Goal: Share content: Share content

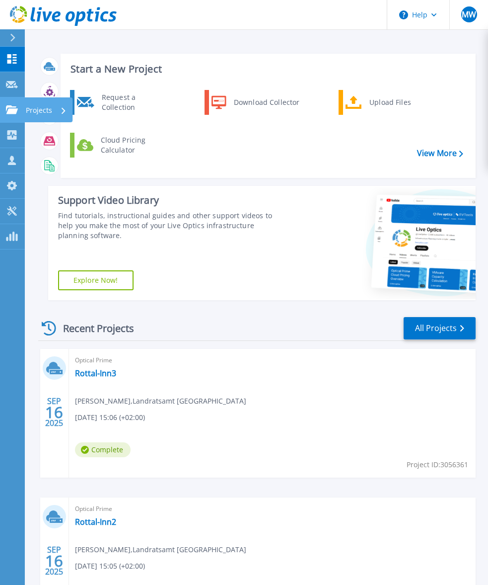
click at [11, 114] on link "Projects Projects" at bounding box center [12, 109] width 25 height 25
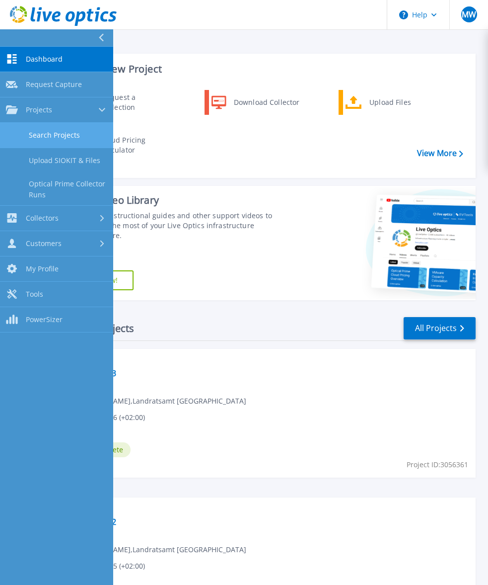
click at [70, 138] on link "Search Projects" at bounding box center [56, 135] width 113 height 25
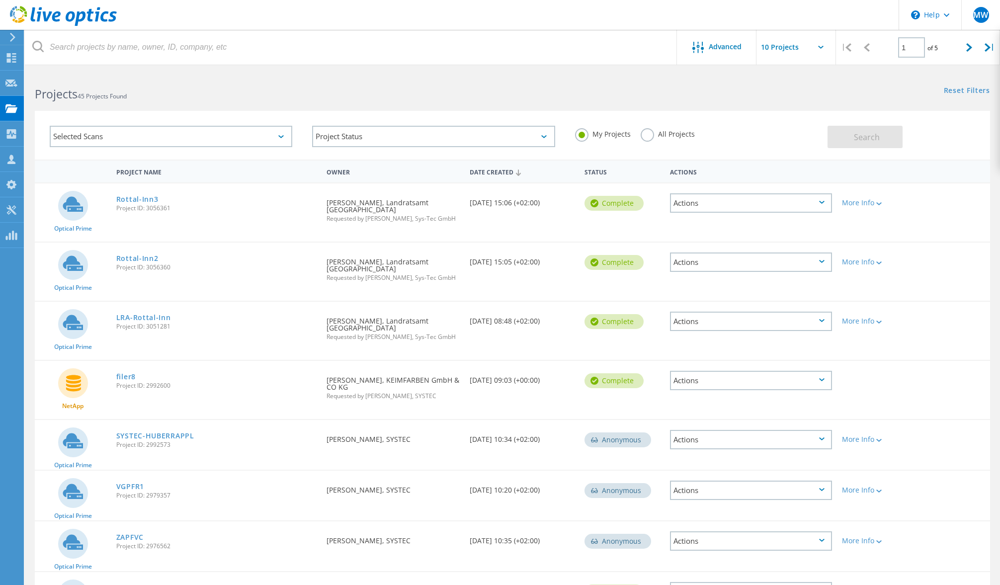
click at [495, 129] on label "All Projects" at bounding box center [667, 132] width 54 height 9
click at [0, 0] on input "All Projects" at bounding box center [0, 0] width 0 height 0
click at [495, 121] on div "Search" at bounding box center [905, 132] width 157 height 32
click at [495, 138] on button "Search" at bounding box center [864, 137] width 75 height 22
click at [495, 53] on div at bounding box center [969, 47] width 20 height 35
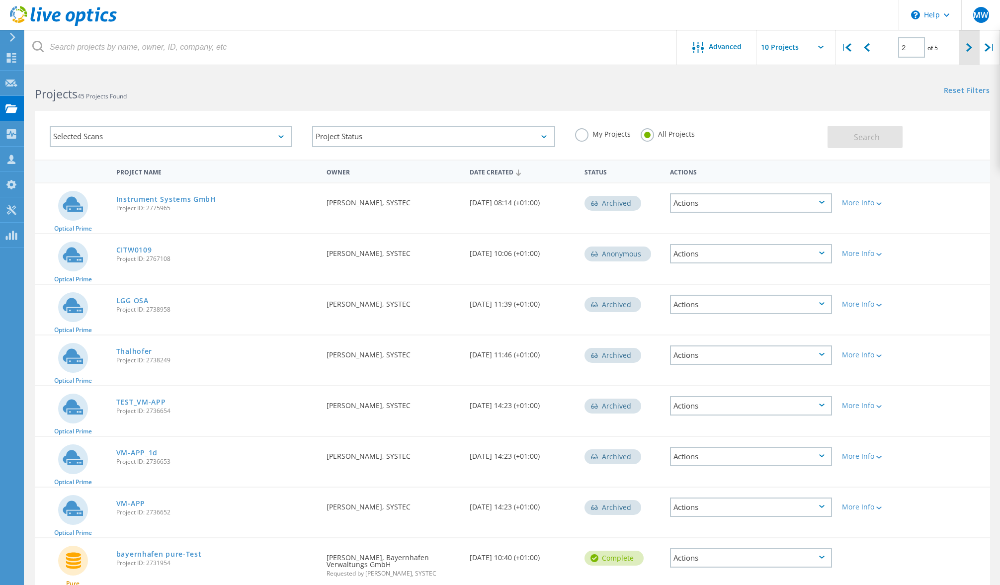
click at [495, 52] on div at bounding box center [969, 47] width 20 height 35
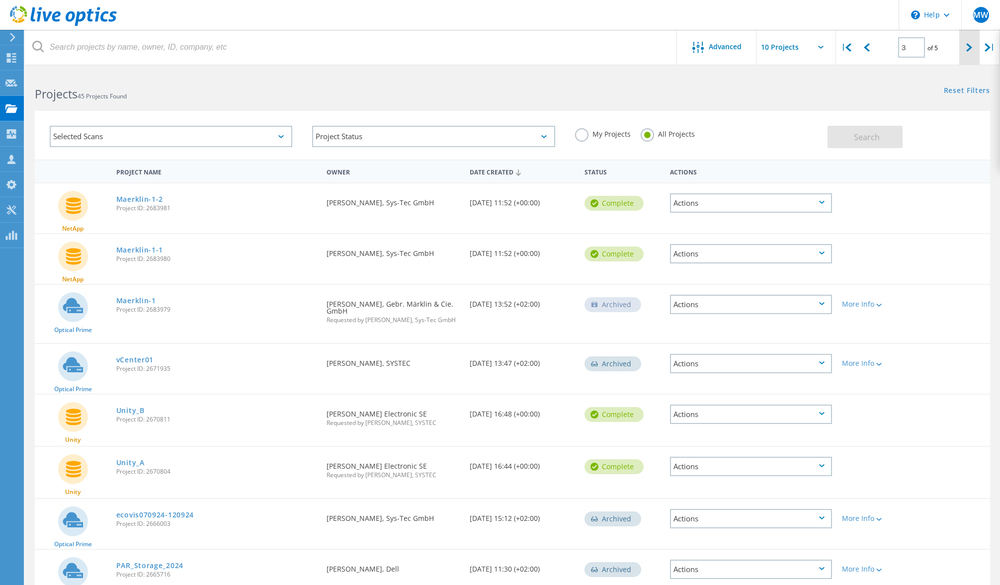
click at [495, 53] on div at bounding box center [969, 47] width 20 height 35
type input "4"
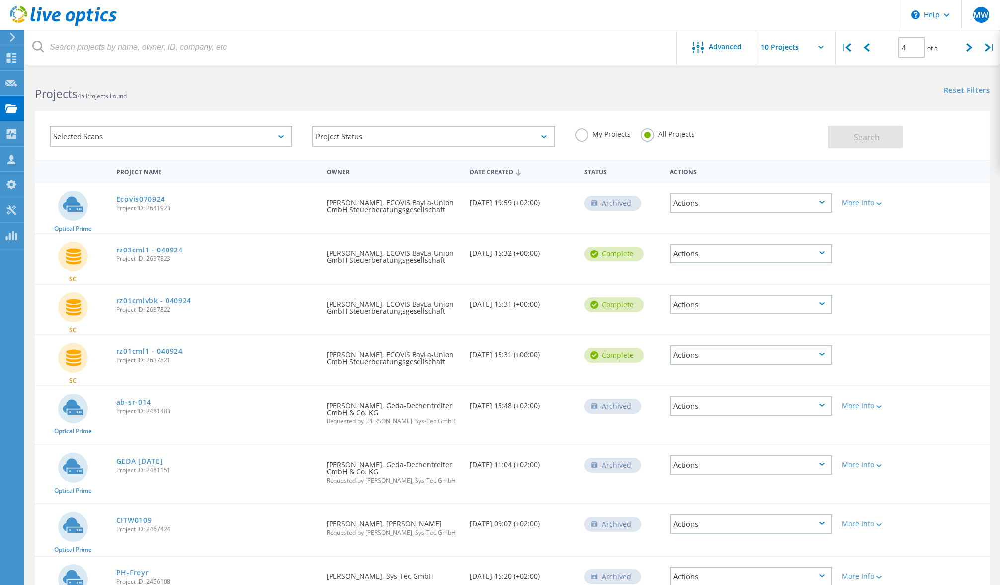
click at [221, 136] on div "Selected Scans" at bounding box center [171, 136] width 242 height 21
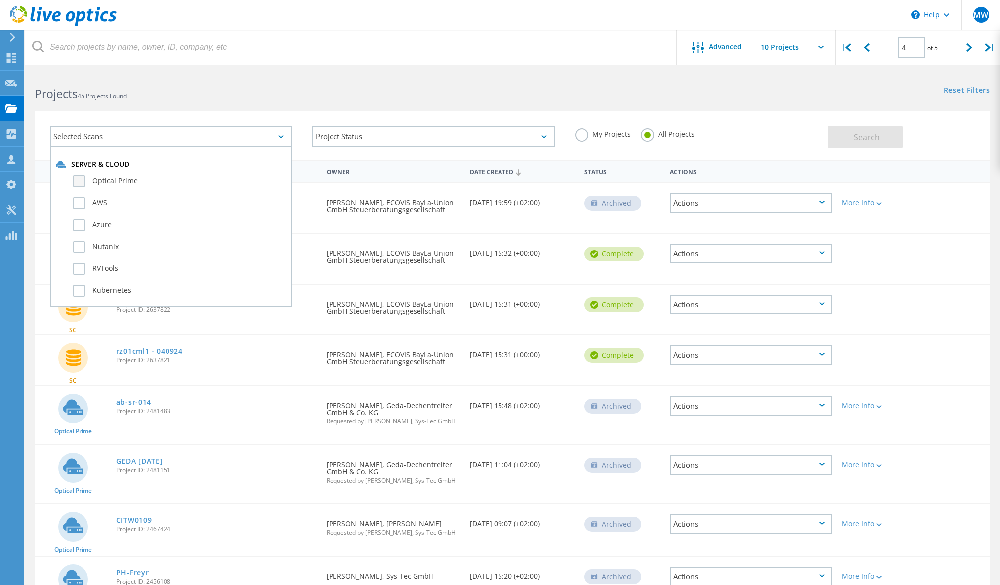
click at [114, 179] on label "Optical Prime" at bounding box center [179, 181] width 213 height 12
click at [0, 0] on input "Optical Prime" at bounding box center [0, 0] width 0 height 0
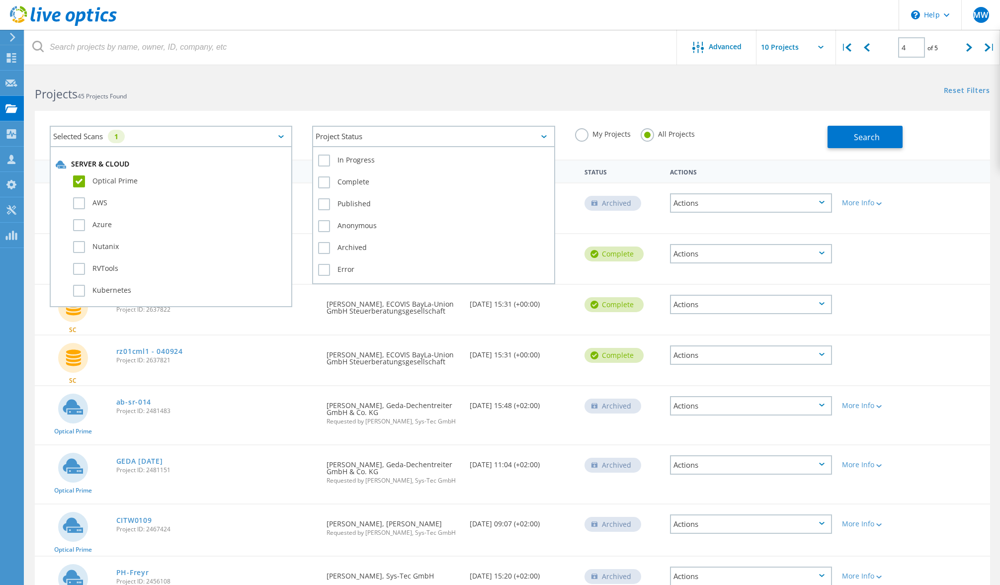
click at [495, 141] on div "Project Status" at bounding box center [433, 136] width 242 height 21
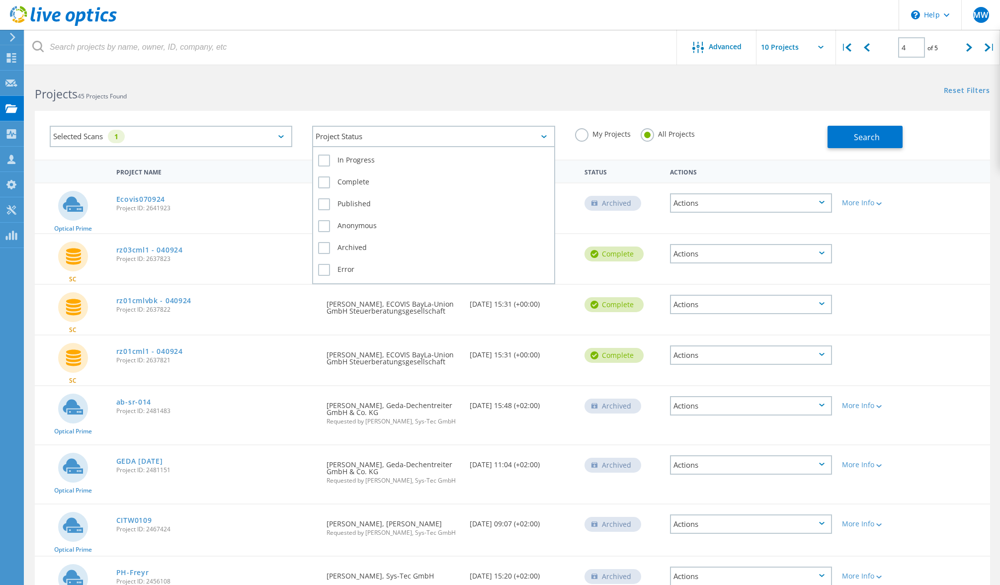
click at [495, 141] on div "Project Status" at bounding box center [433, 136] width 242 height 21
click at [495, 112] on div "Selected Scans 1 Project Status In Progress Complete Published Anonymous Archiv…" at bounding box center [512, 135] width 955 height 49
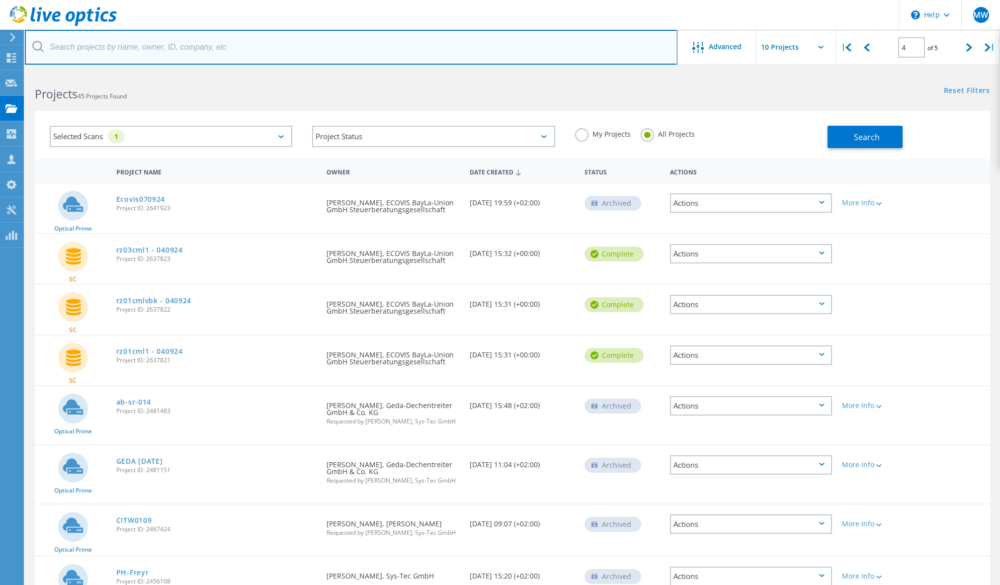
click at [150, 49] on input "text" at bounding box center [351, 47] width 652 height 35
type input "CIT"
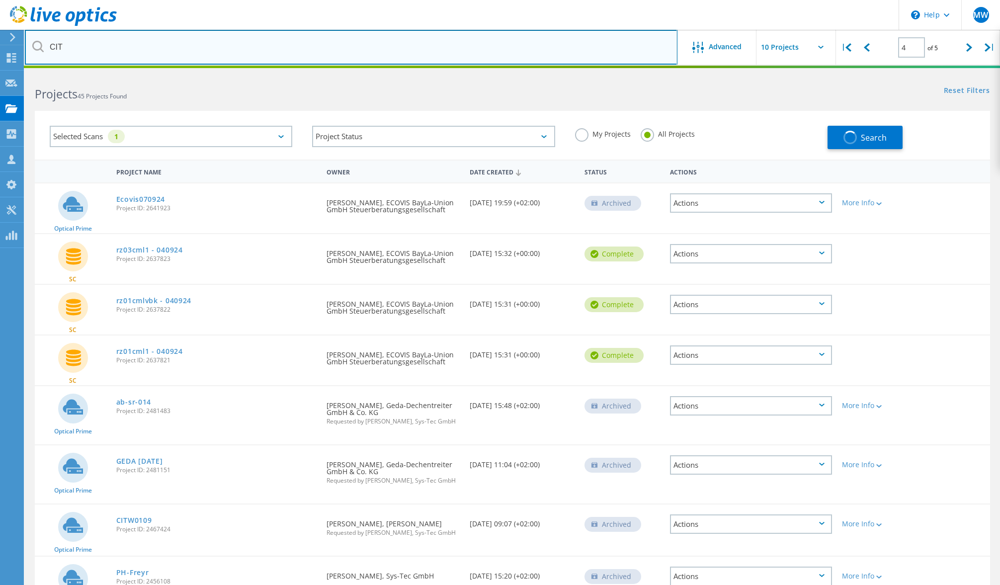
type input "1"
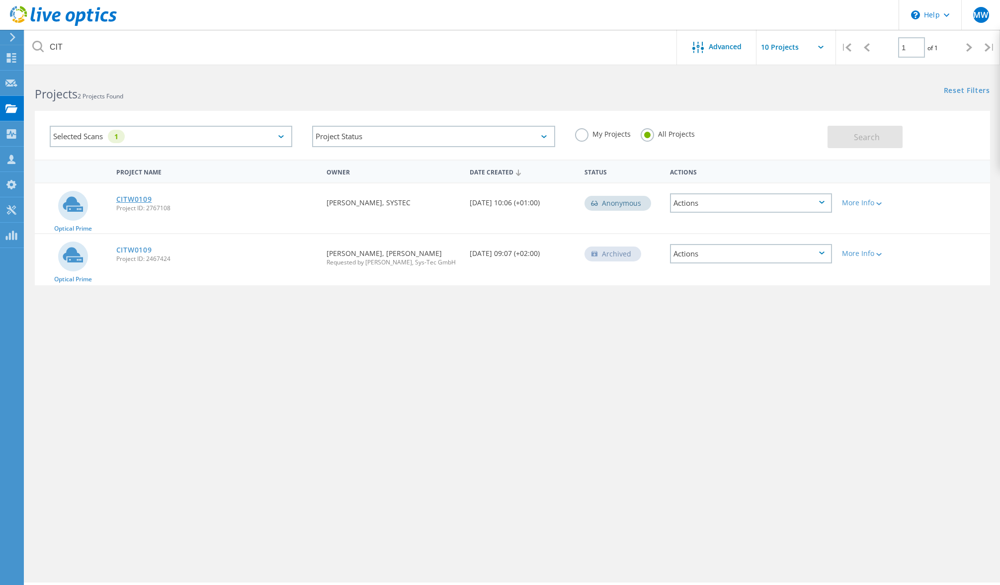
click at [138, 197] on link "CITW0109" at bounding box center [134, 199] width 36 height 7
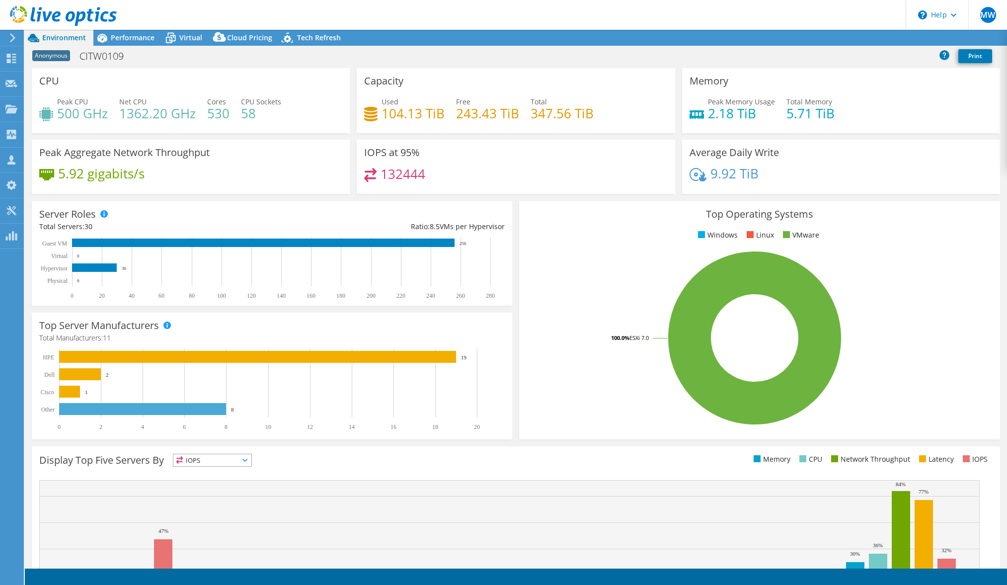
select select "USD"
click at [132, 40] on span "Performance" at bounding box center [133, 37] width 44 height 9
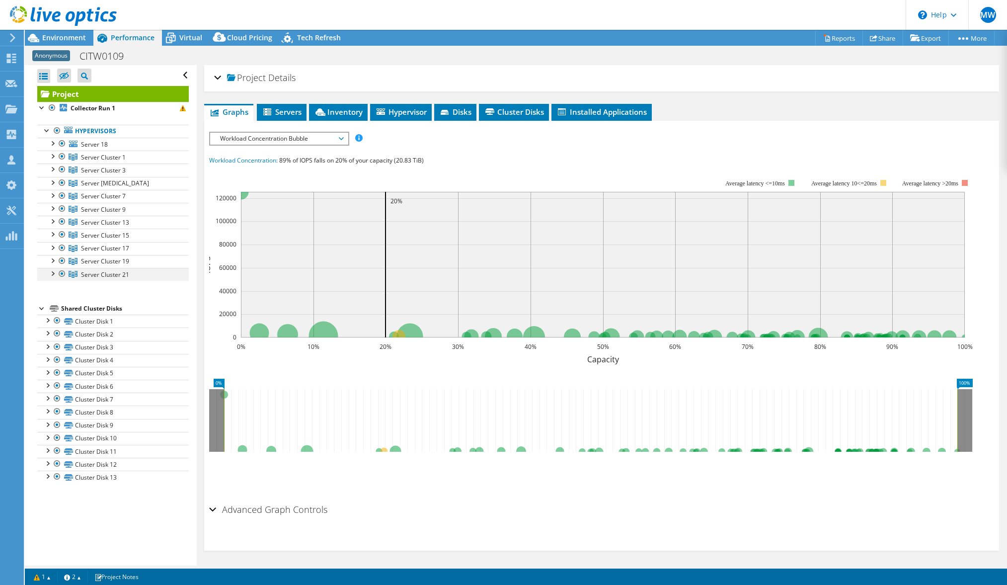
click at [55, 274] on div at bounding box center [52, 273] width 10 height 10
click at [53, 159] on div at bounding box center [52, 156] width 10 height 10
click at [55, 166] on div at bounding box center [52, 168] width 10 height 10
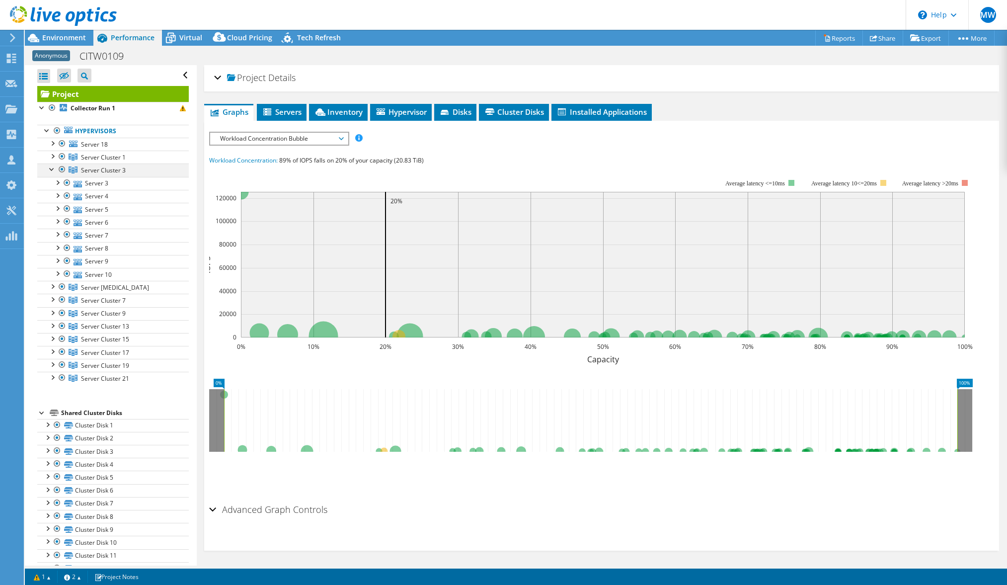
click at [55, 166] on div at bounding box center [52, 168] width 10 height 10
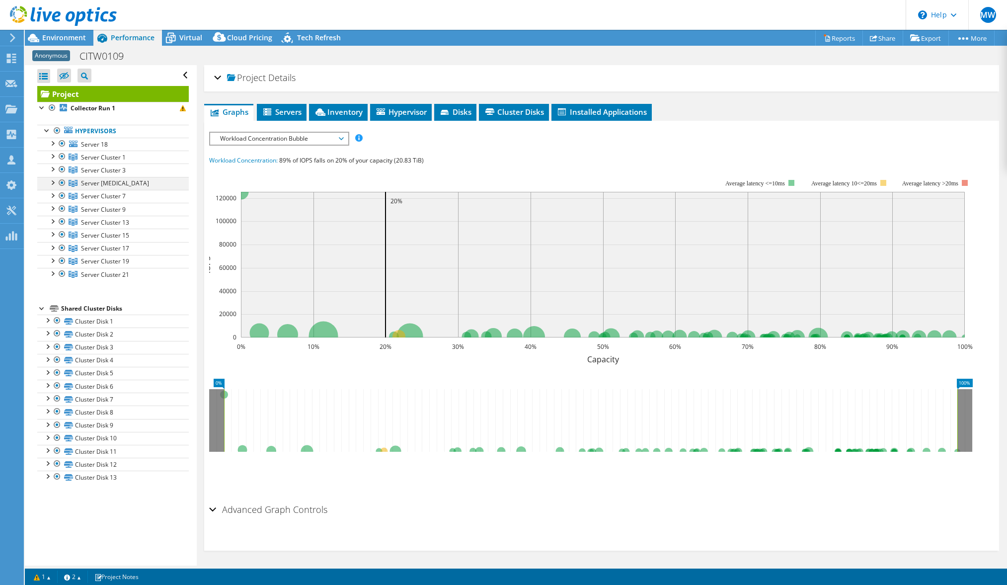
click at [55, 182] on div at bounding box center [52, 182] width 10 height 10
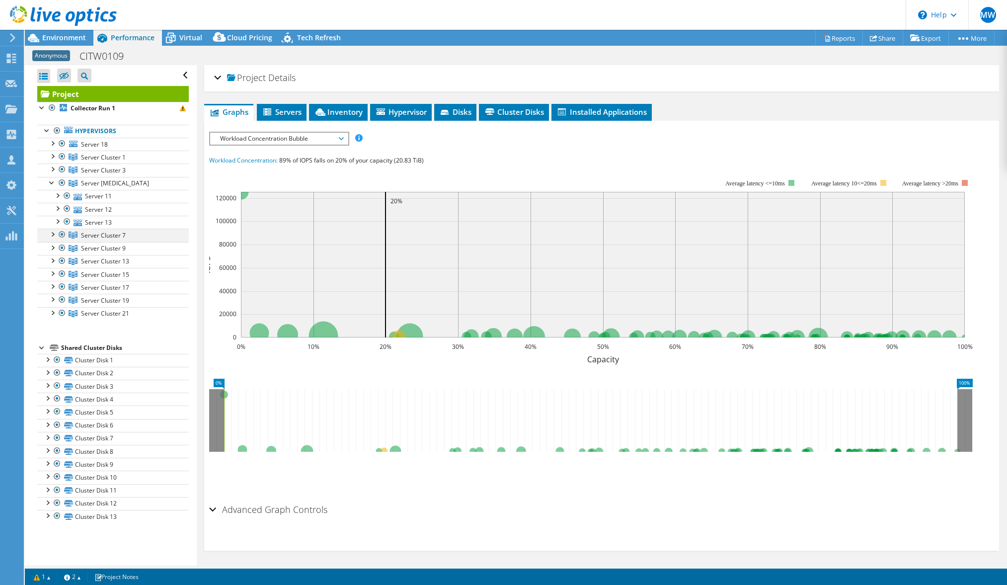
click at [49, 236] on div at bounding box center [52, 234] width 10 height 10
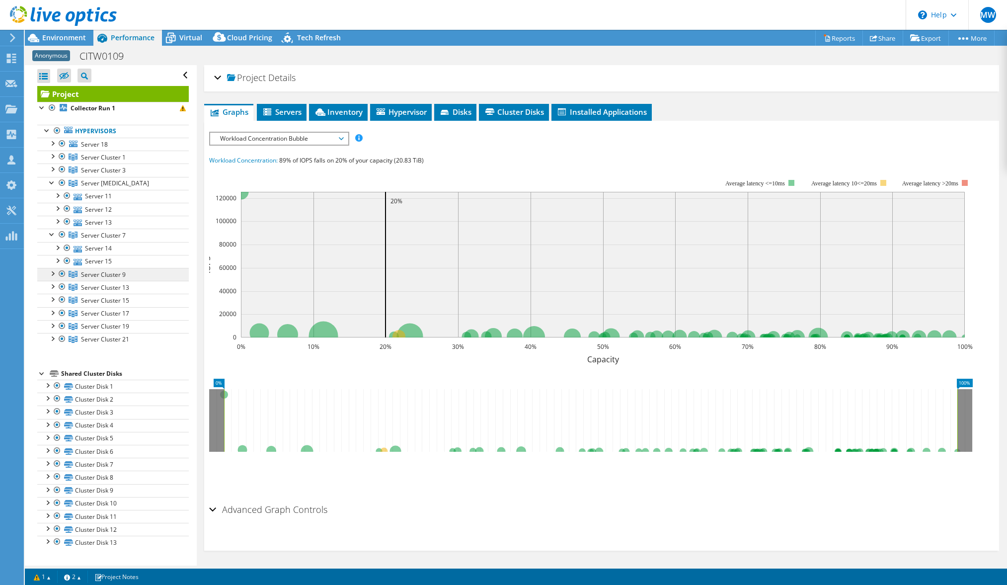
click at [55, 278] on link "Server Cluster 9" at bounding box center [113, 274] width 152 height 13
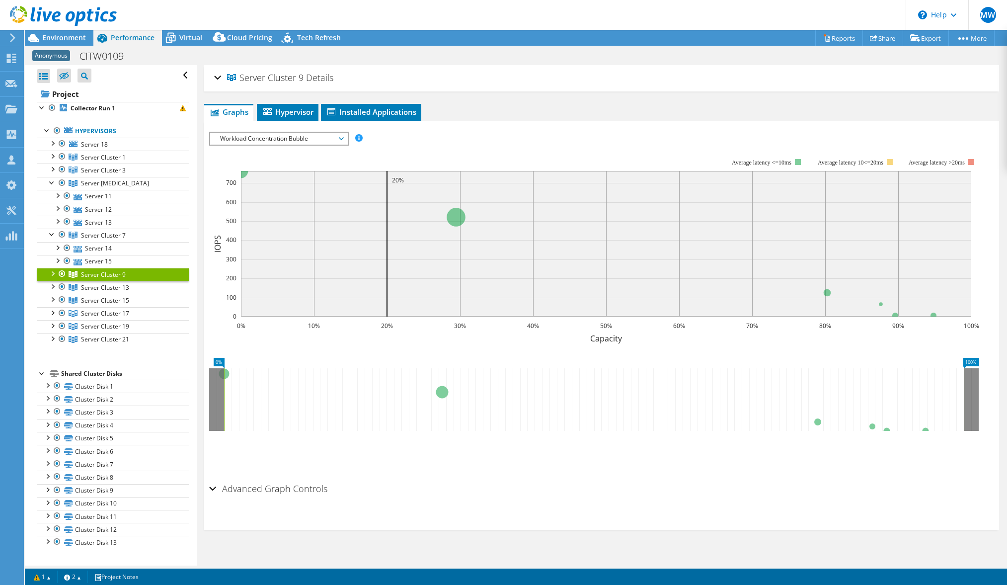
click at [52, 273] on div at bounding box center [52, 273] width 10 height 10
click at [49, 313] on div at bounding box center [52, 312] width 10 height 10
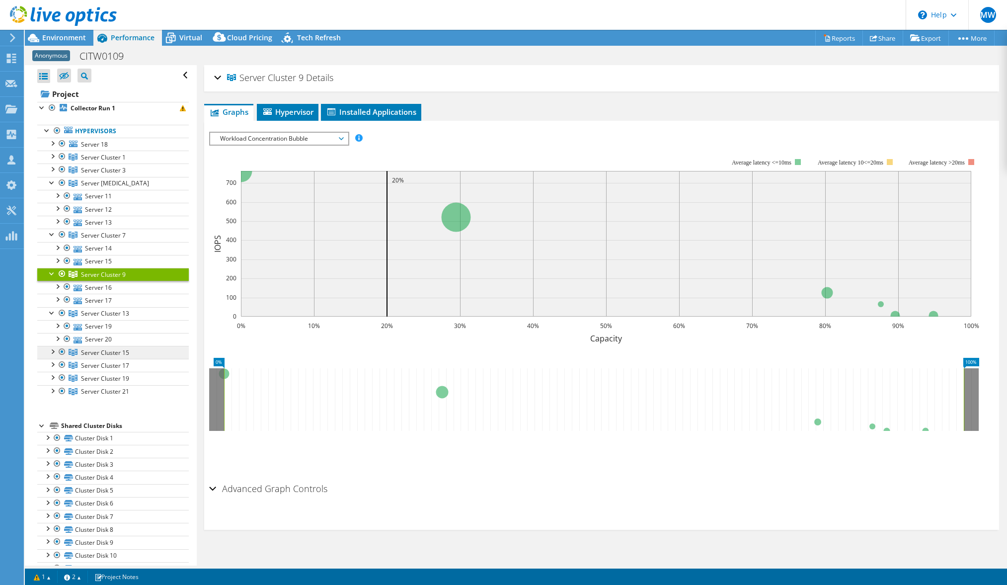
click at [53, 358] on link "Server Cluster 15" at bounding box center [113, 352] width 152 height 13
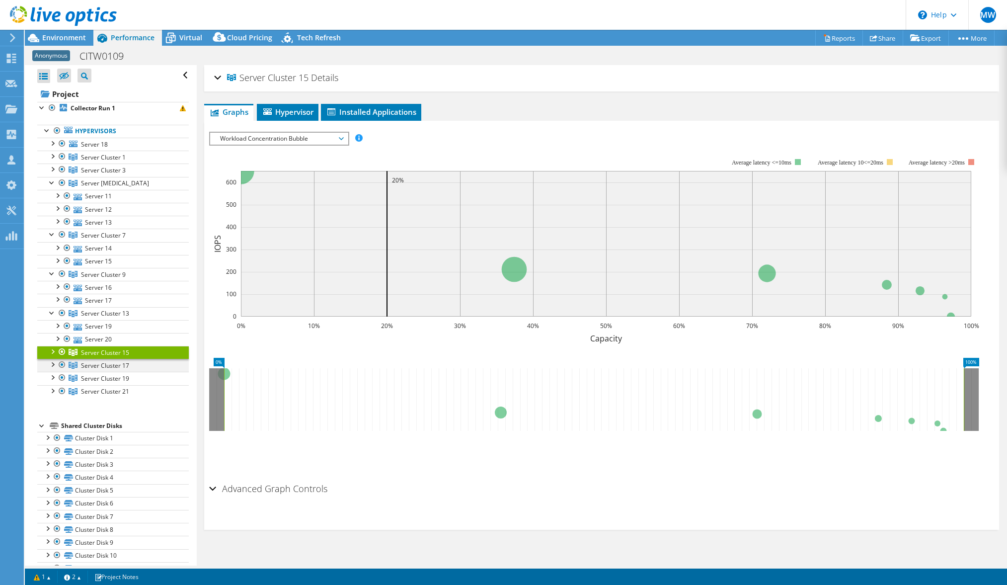
click at [59, 363] on div at bounding box center [62, 365] width 10 height 12
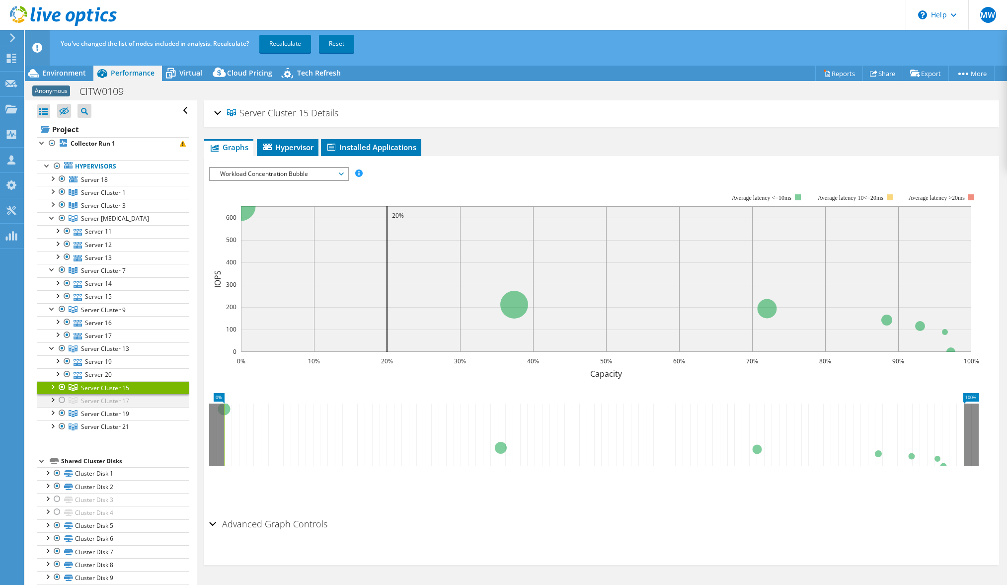
click at [62, 400] on div at bounding box center [62, 400] width 10 height 12
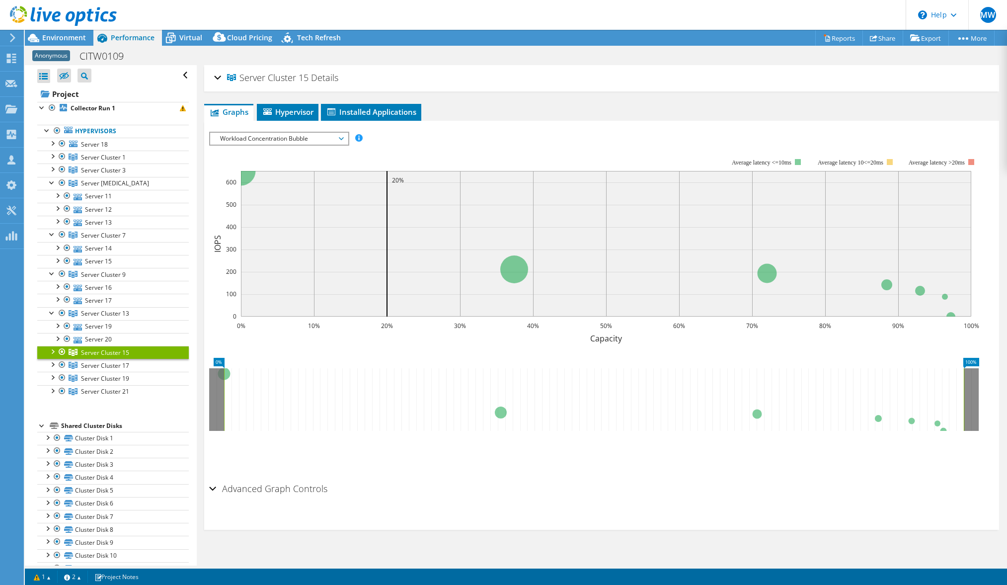
click at [51, 350] on div at bounding box center [52, 351] width 10 height 10
click at [54, 388] on div at bounding box center [52, 390] width 10 height 10
click at [51, 443] on div at bounding box center [52, 442] width 10 height 10
click at [52, 481] on div at bounding box center [52, 481] width 10 height 10
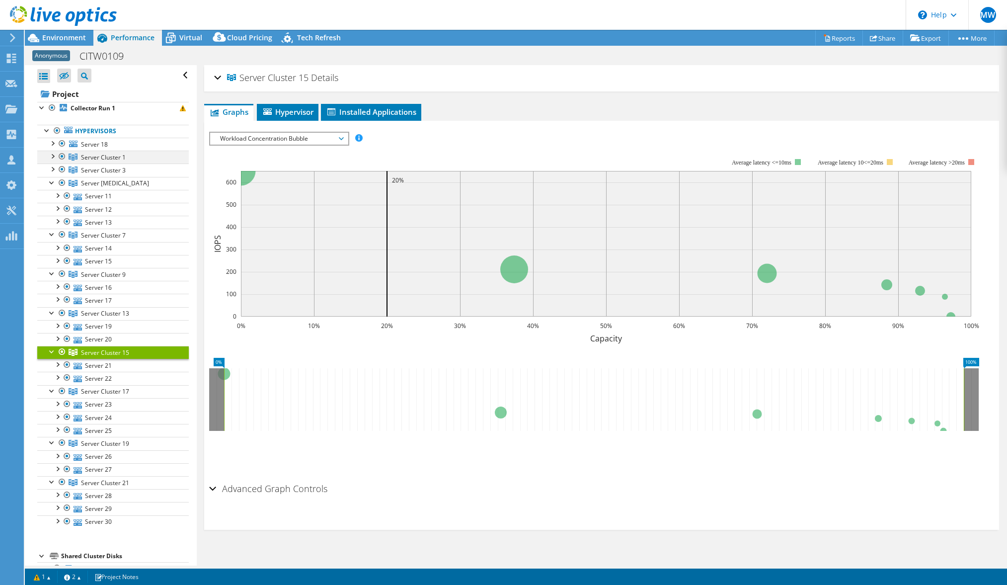
click at [50, 156] on div at bounding box center [52, 156] width 10 height 10
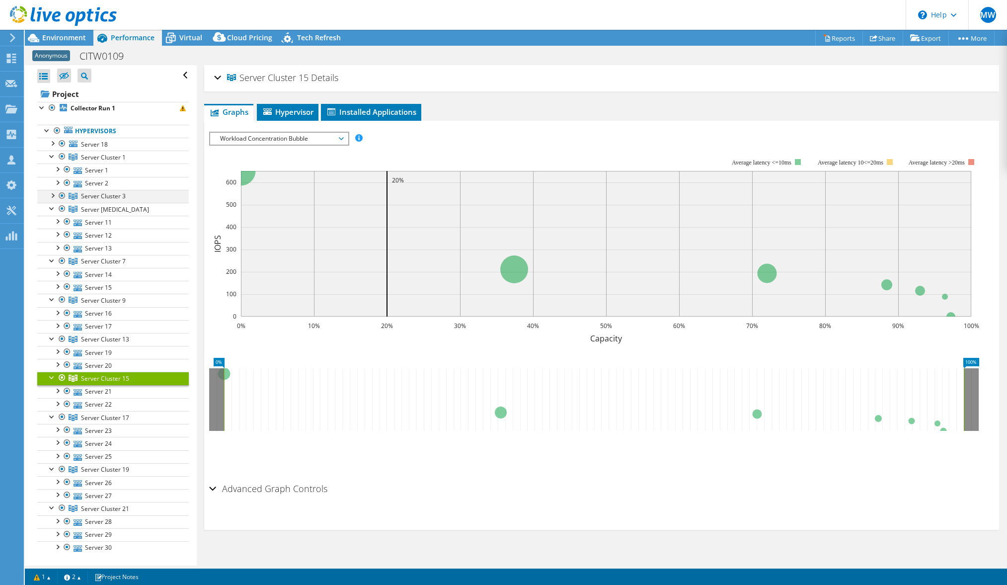
click at [50, 193] on div at bounding box center [52, 195] width 10 height 10
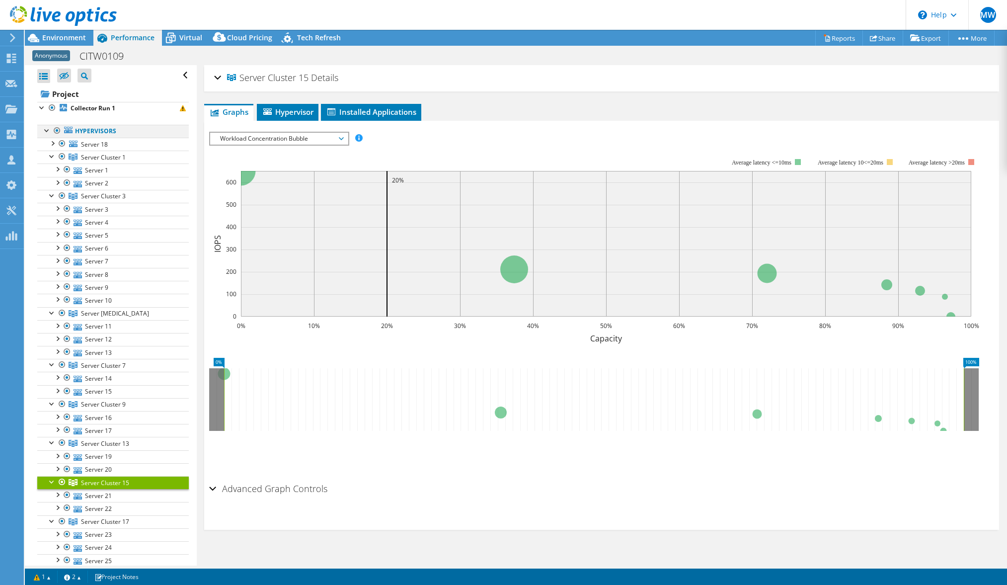
click at [58, 129] on div at bounding box center [57, 131] width 10 height 12
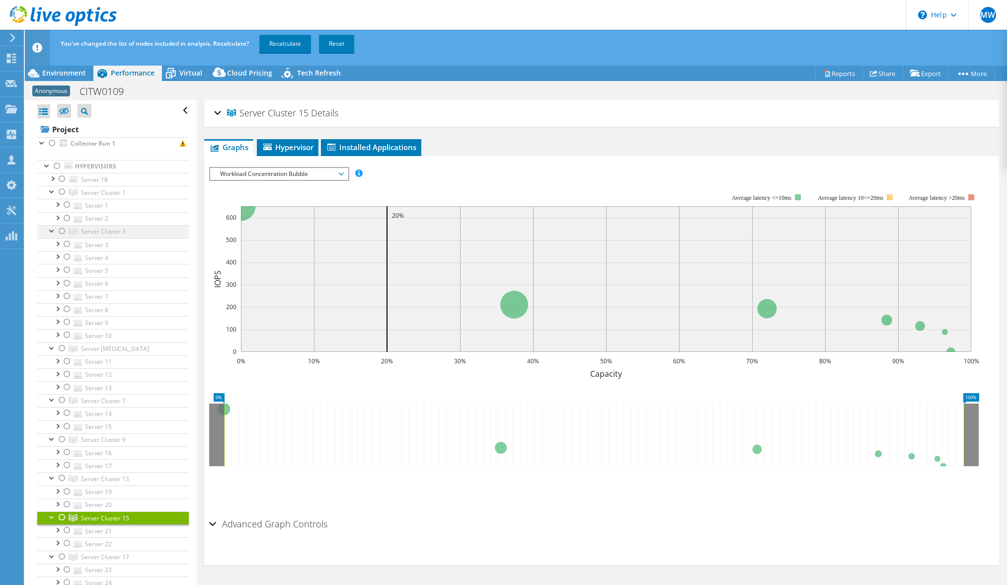
click at [59, 229] on div at bounding box center [62, 231] width 10 height 12
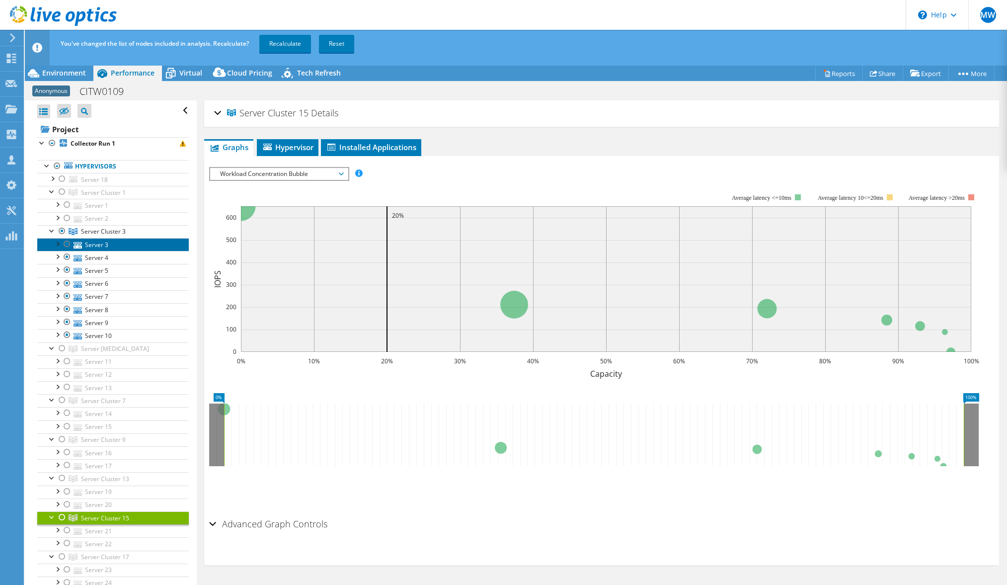
click at [104, 243] on link "Server 3" at bounding box center [113, 244] width 152 height 13
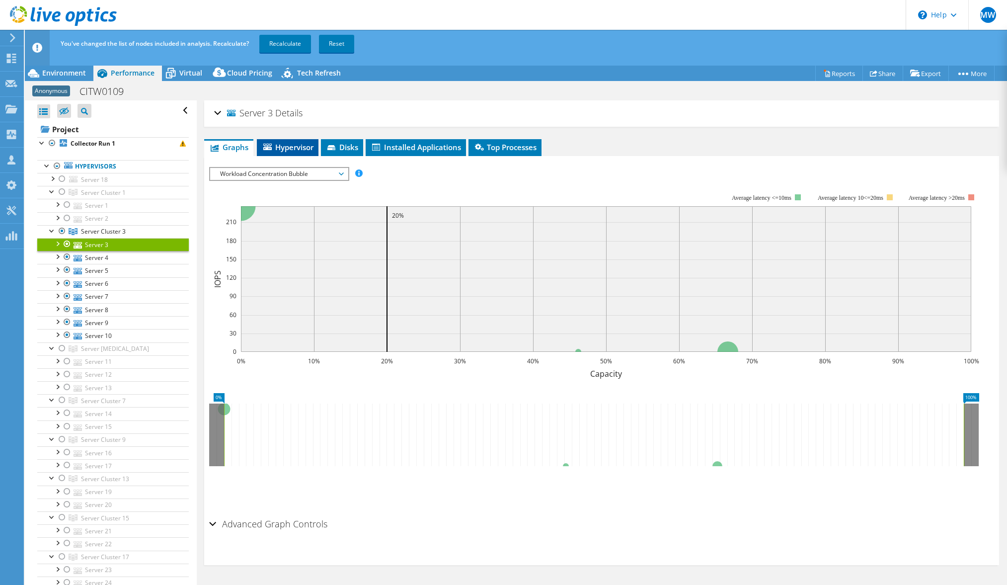
click at [276, 147] on span "Hypervisor" at bounding box center [288, 147] width 52 height 10
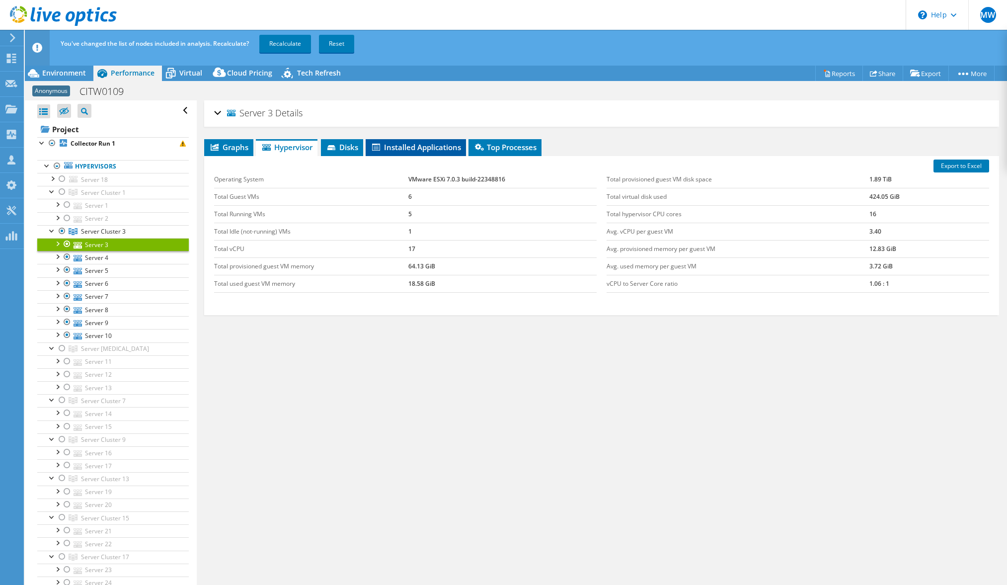
click at [388, 146] on span "Installed Applications" at bounding box center [416, 147] width 90 height 10
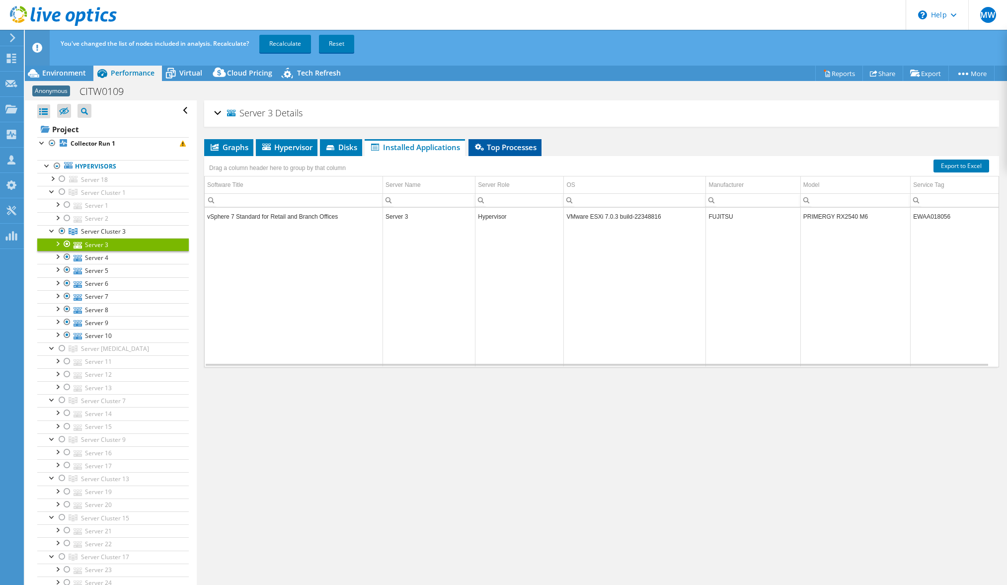
click at [523, 145] on span "Top Processes" at bounding box center [504, 147] width 63 height 10
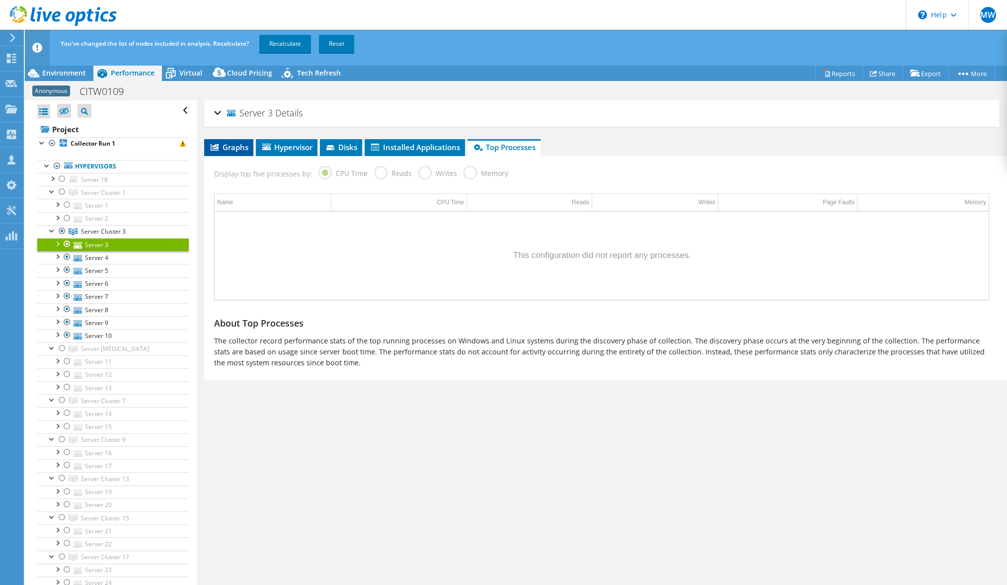
click at [238, 148] on span "Graphs" at bounding box center [228, 147] width 39 height 10
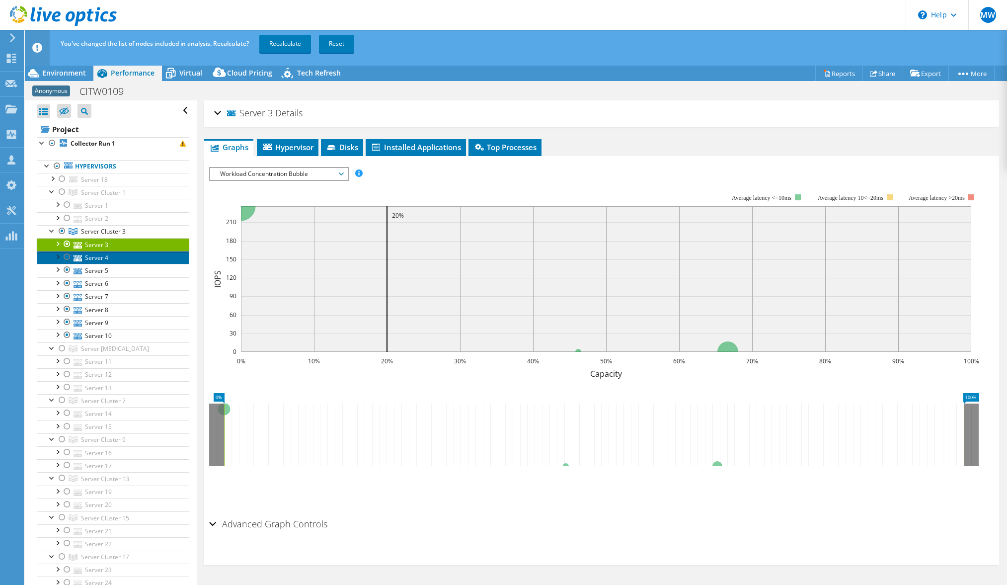
click at [94, 258] on link "Server 4" at bounding box center [113, 257] width 152 height 13
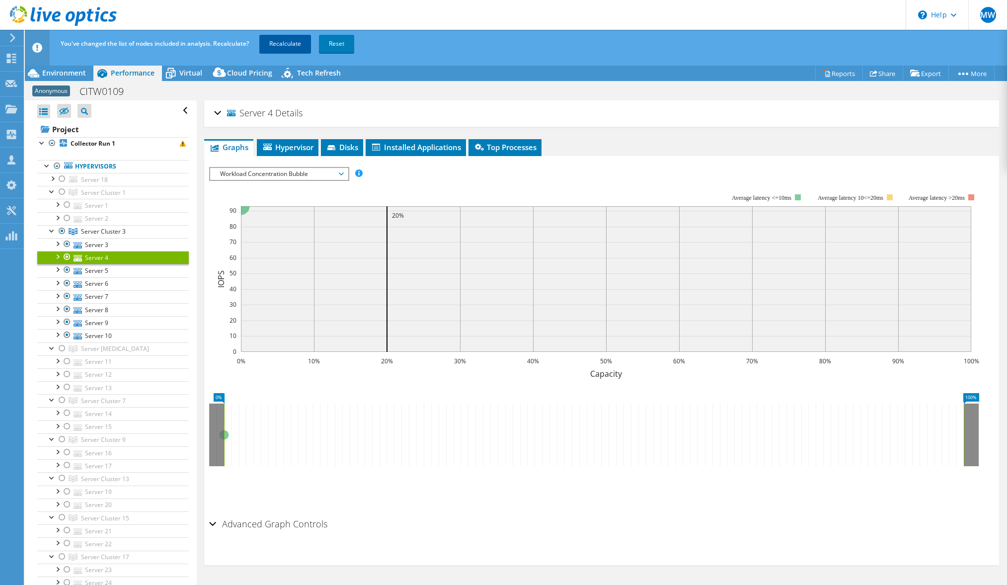
click at [284, 42] on link "Recalculate" at bounding box center [285, 44] width 52 height 18
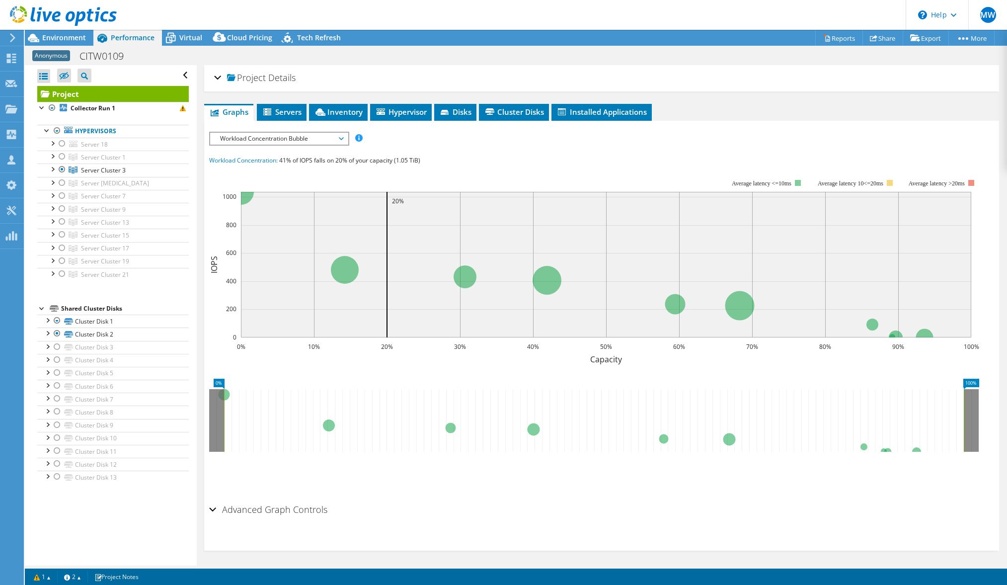
click at [255, 137] on span "Workload Concentration Bubble" at bounding box center [279, 139] width 128 height 12
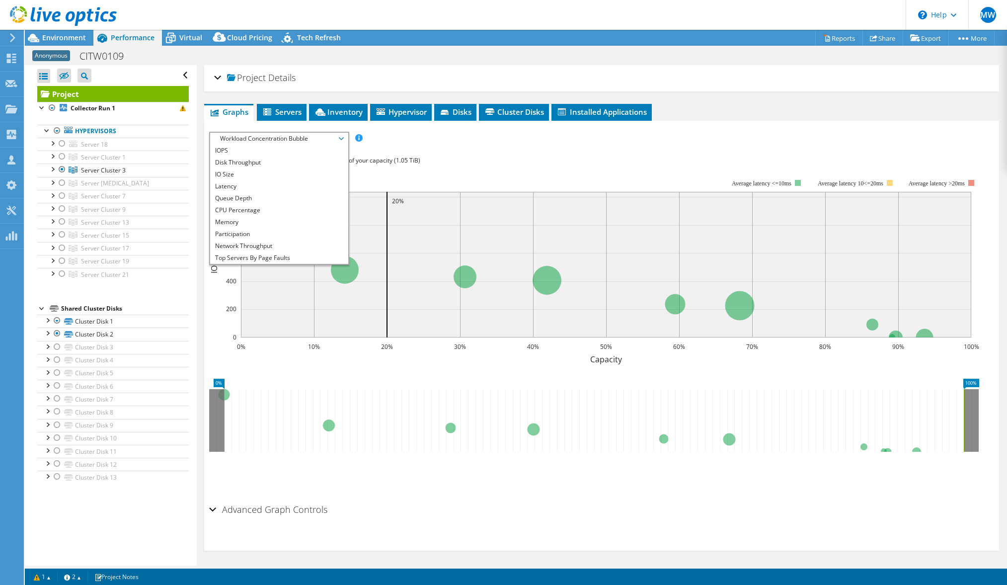
click at [290, 90] on div "Project Details Duration 2 days, 13 hr, 8 min Start Time 01/31/2025, 09:33 (+01…" at bounding box center [601, 78] width 795 height 26
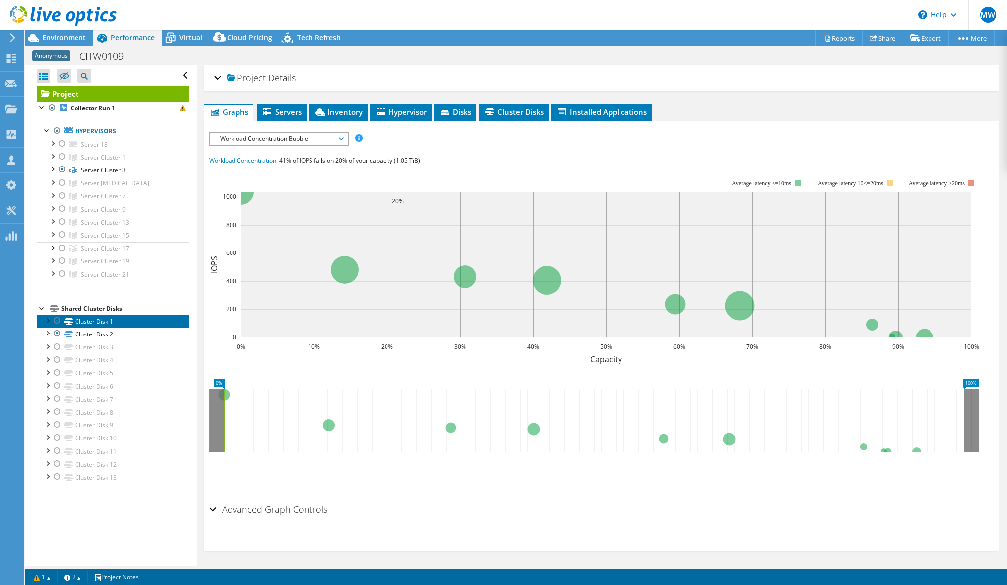
click at [95, 324] on link "Cluster Disk 1" at bounding box center [113, 320] width 152 height 13
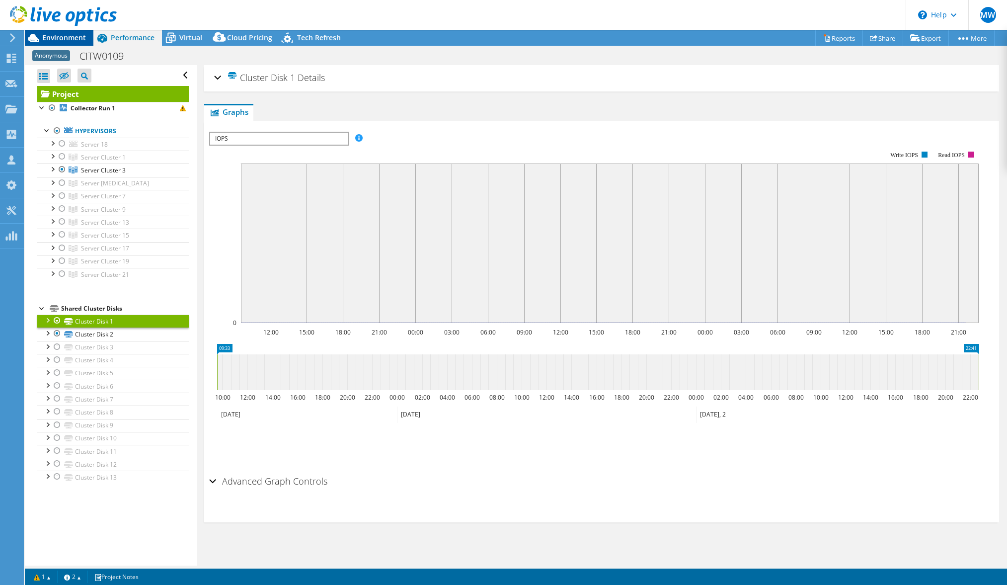
click at [52, 38] on span "Environment" at bounding box center [64, 37] width 44 height 9
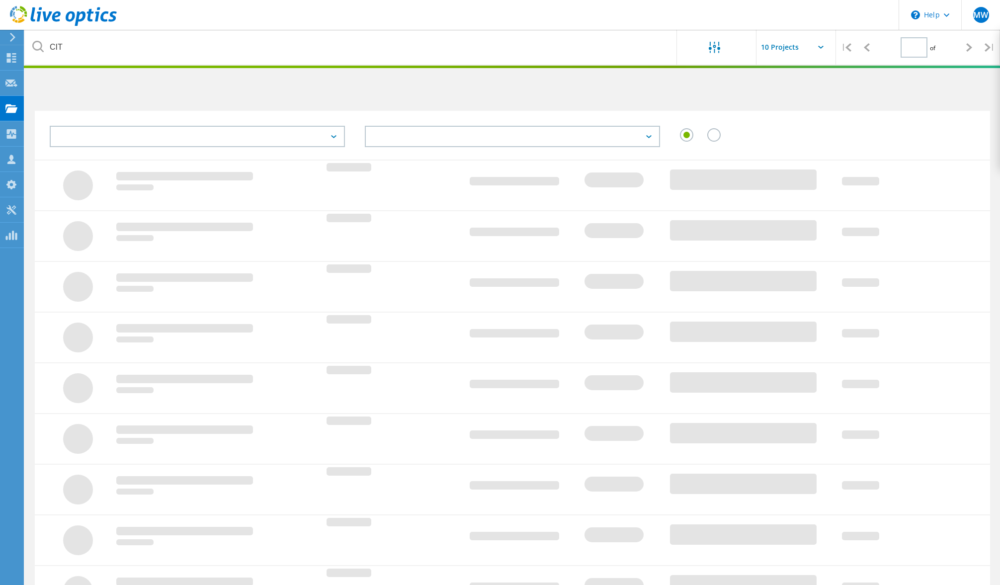
type input "1"
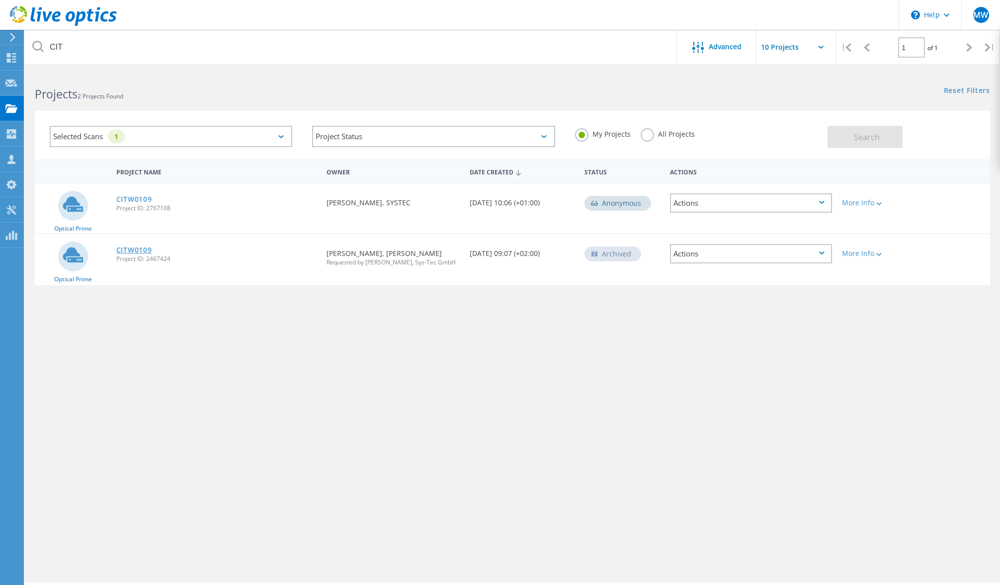
click at [141, 250] on link "CITW0109" at bounding box center [134, 249] width 36 height 7
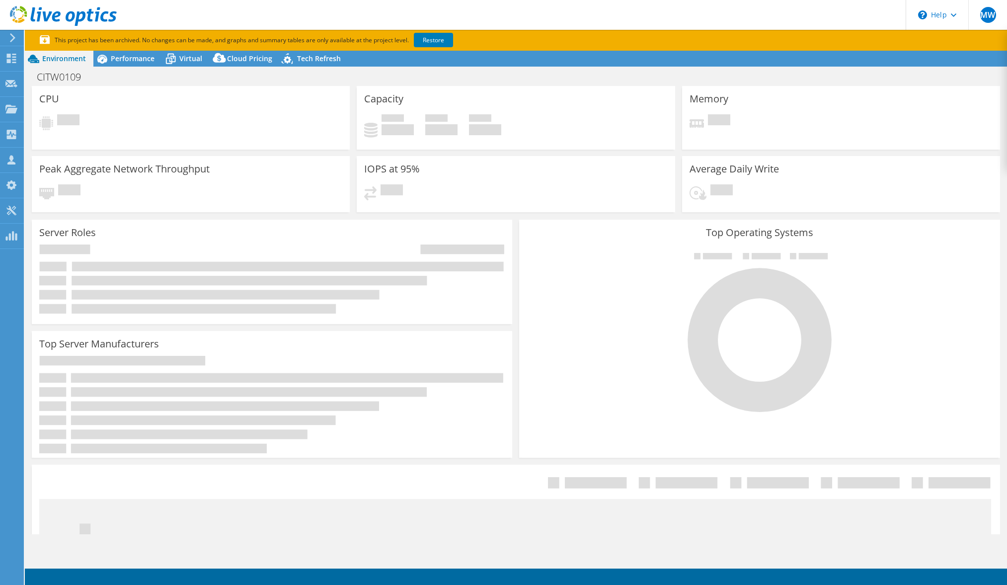
select select "EUFrankfurt"
select select "EUR"
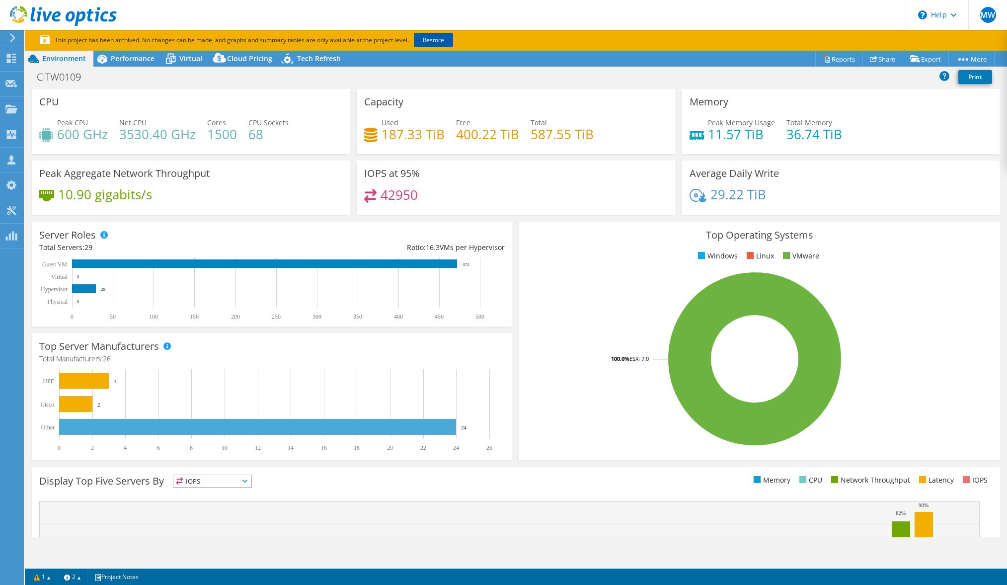
click at [444, 38] on link "Restore" at bounding box center [433, 40] width 39 height 14
click at [123, 61] on span "Performance" at bounding box center [133, 58] width 44 height 9
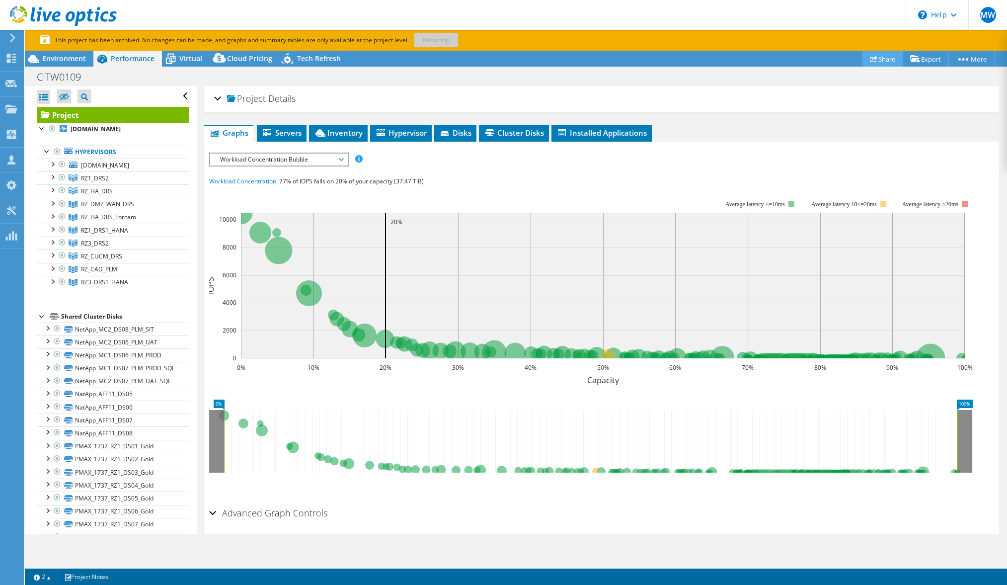
click at [883, 60] on link "Share" at bounding box center [882, 58] width 41 height 15
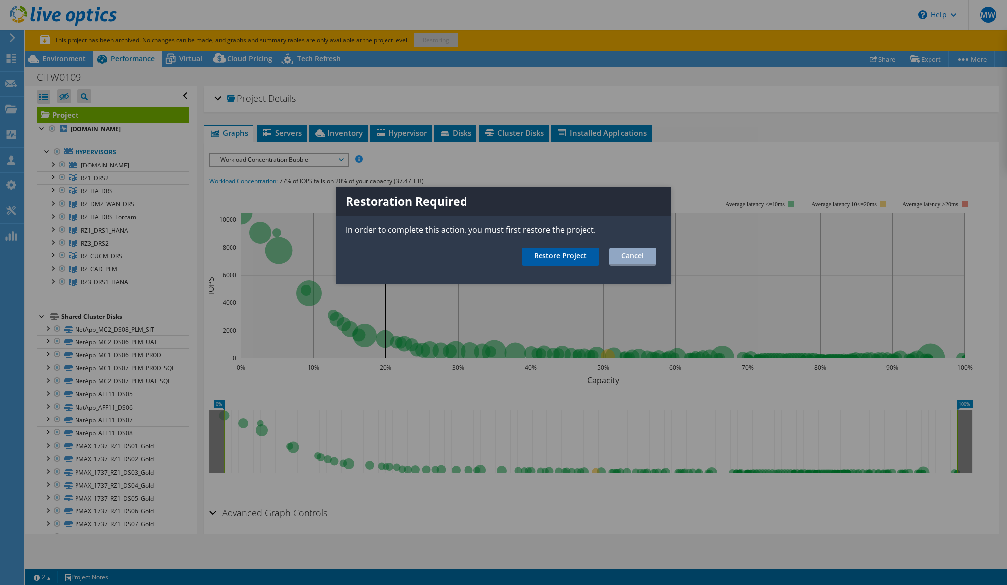
click at [556, 257] on link "Restore Project" at bounding box center [560, 256] width 77 height 18
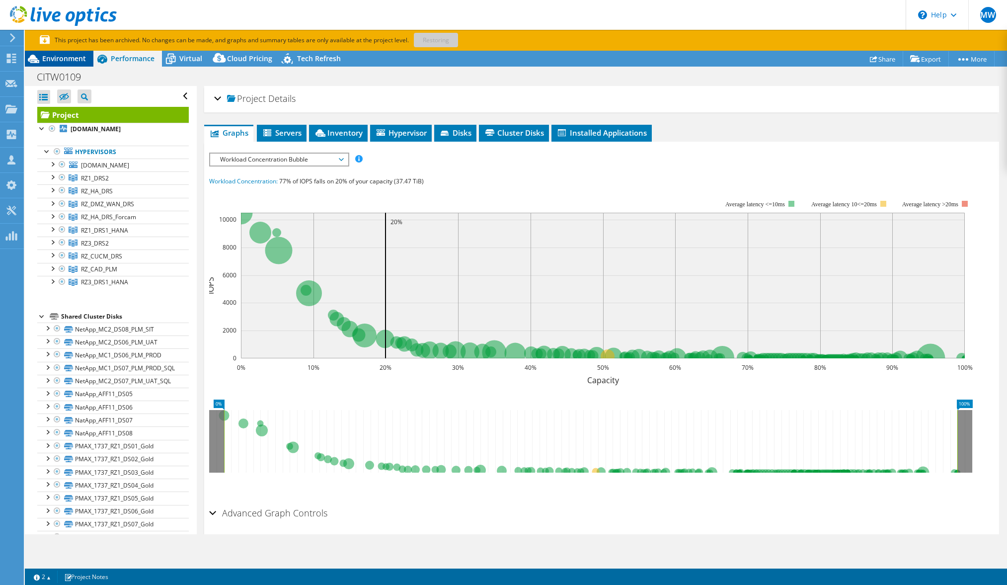
click at [67, 61] on span "Environment" at bounding box center [64, 58] width 44 height 9
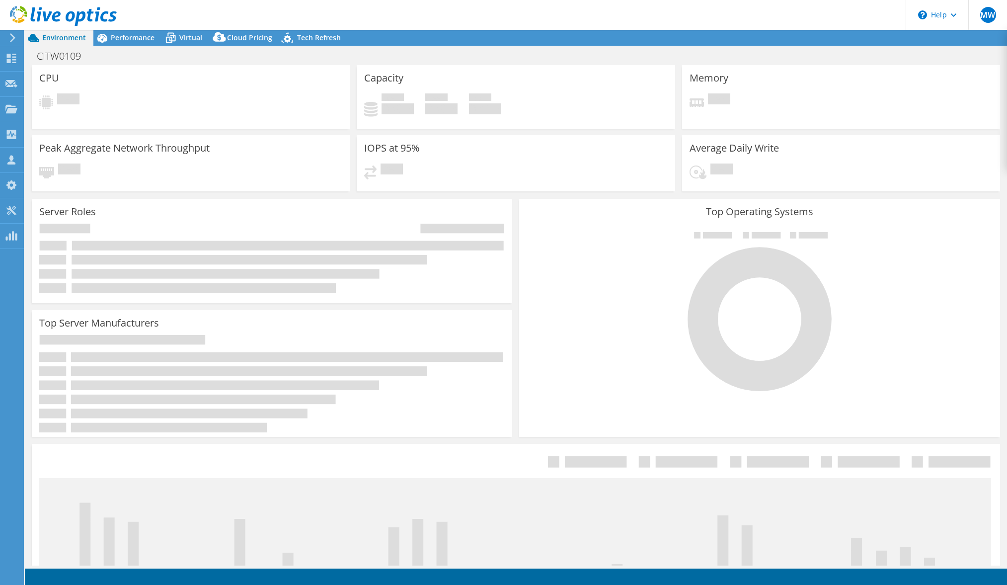
select select "EUFrankfurt"
select select "USD"
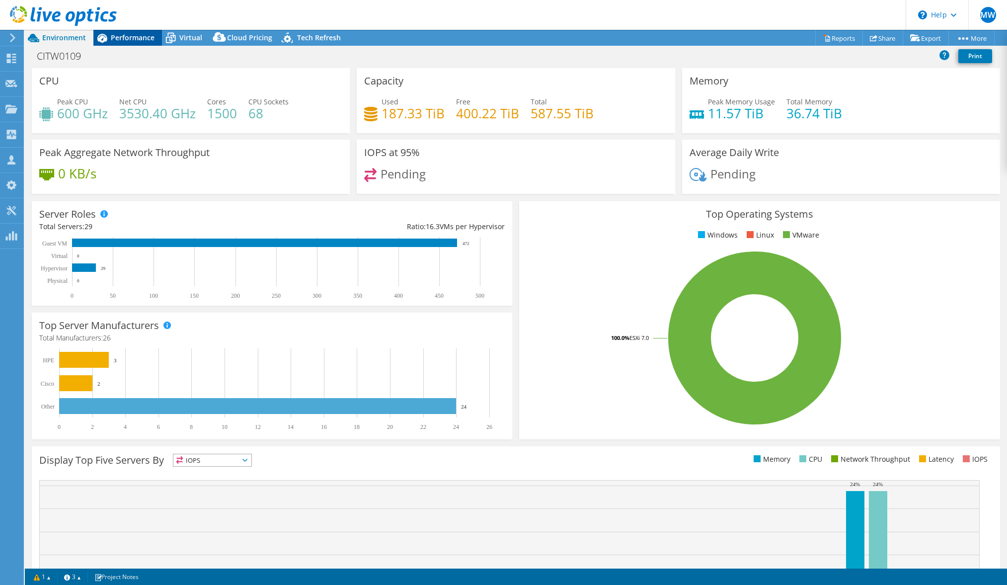
click at [133, 36] on span "Performance" at bounding box center [133, 37] width 44 height 9
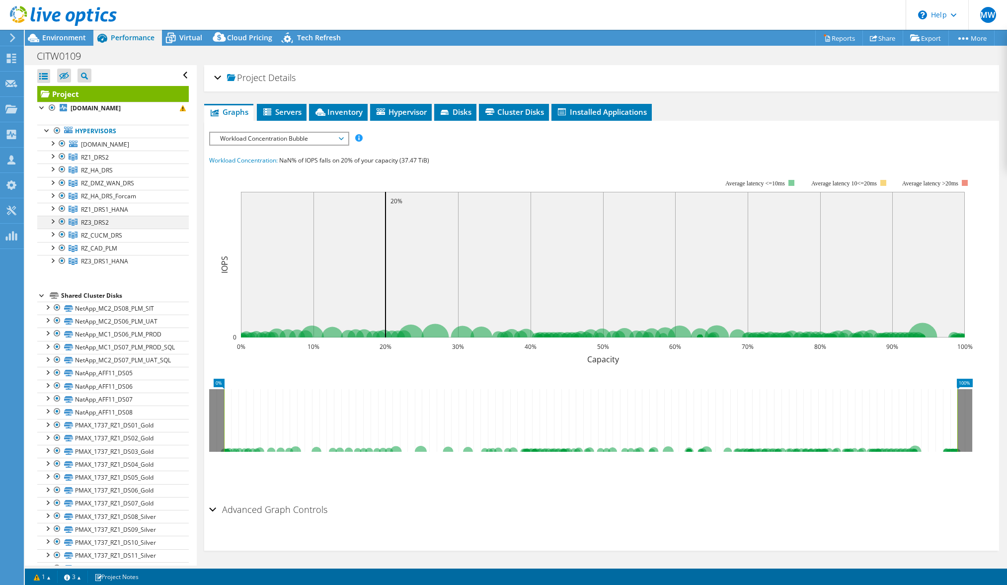
click at [57, 219] on div at bounding box center [52, 221] width 10 height 10
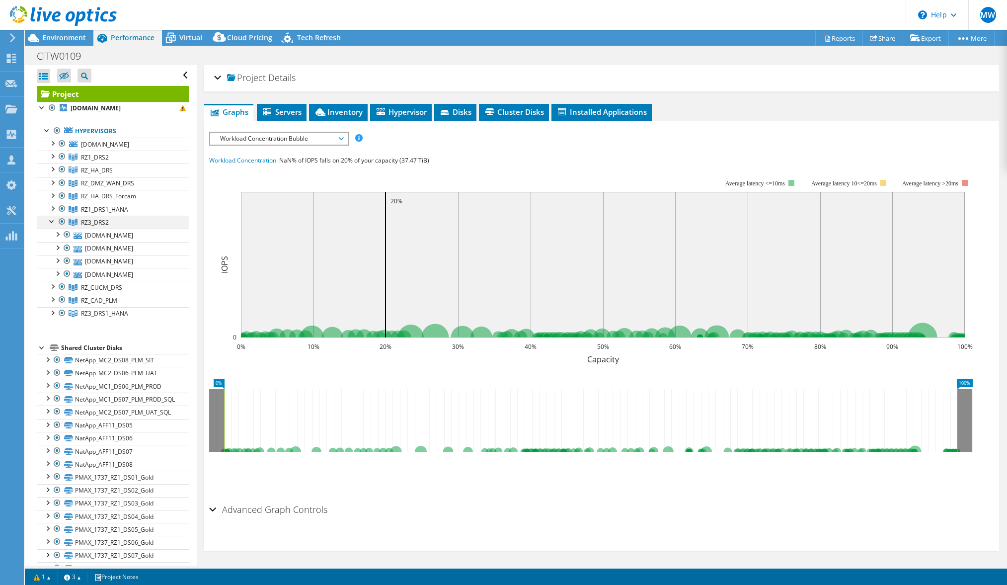
click at [55, 221] on div at bounding box center [52, 221] width 10 height 10
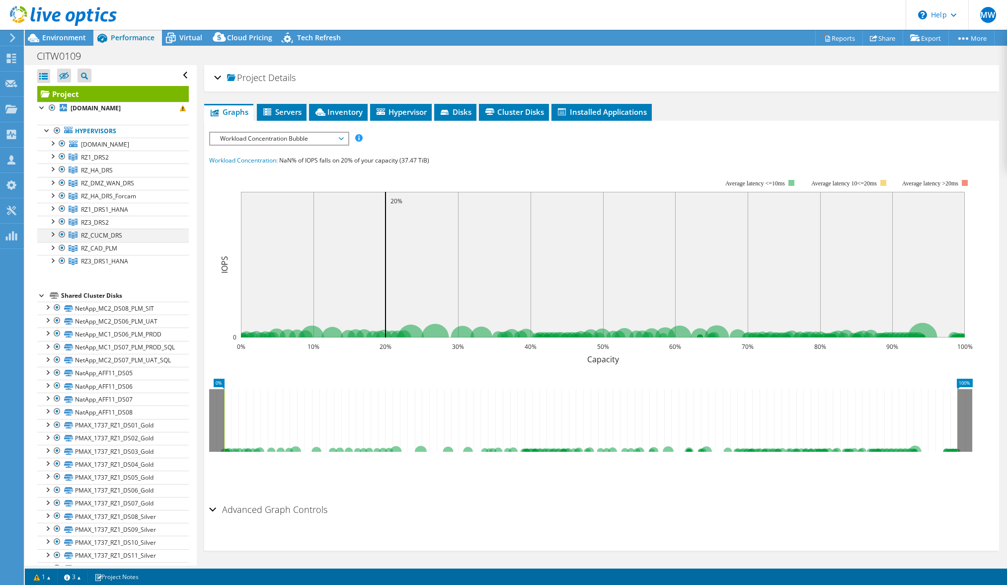
click at [51, 233] on div at bounding box center [52, 234] width 10 height 10
click at [55, 171] on div at bounding box center [52, 168] width 10 height 10
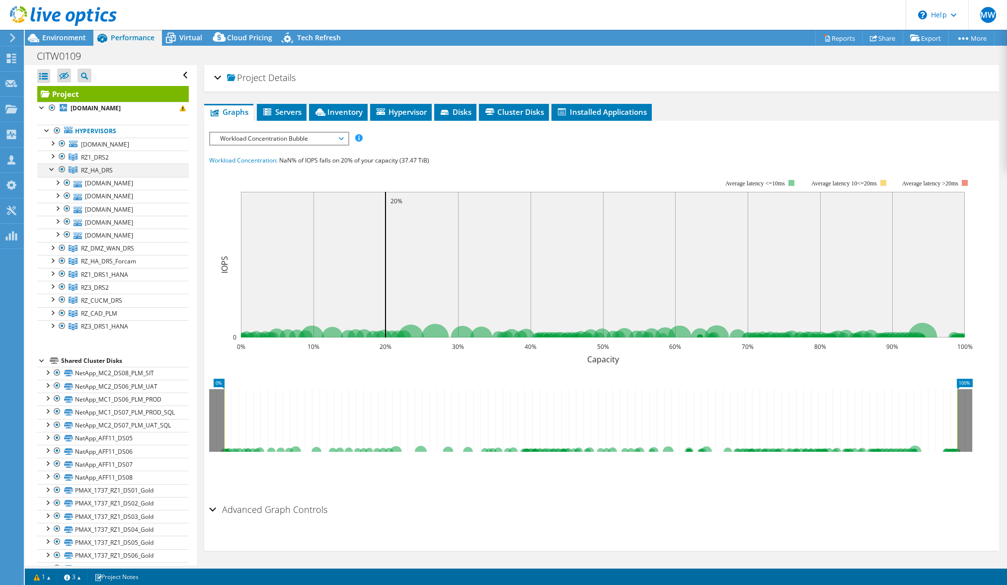
click at [55, 171] on div at bounding box center [52, 168] width 10 height 10
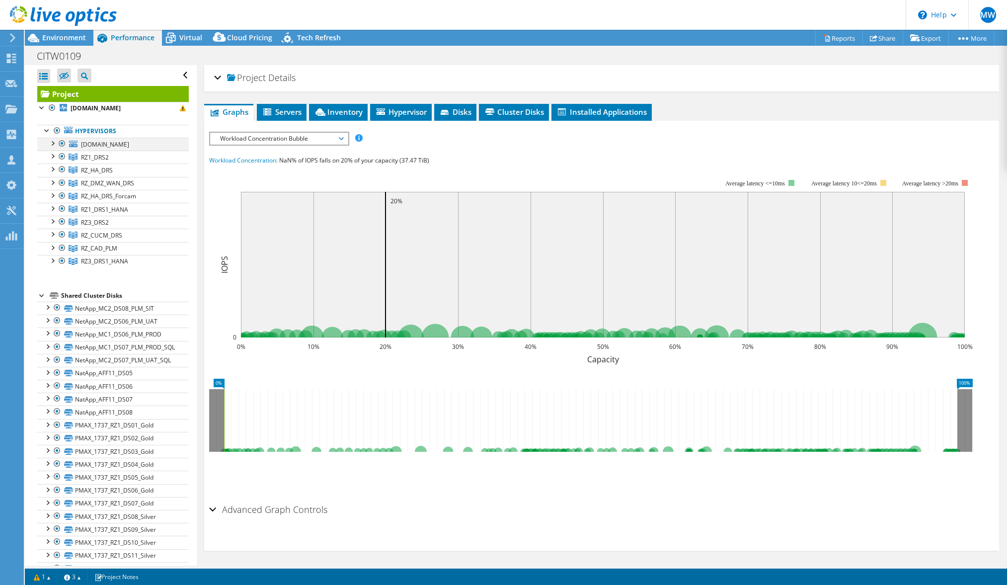
click at [51, 147] on div at bounding box center [52, 143] width 10 height 10
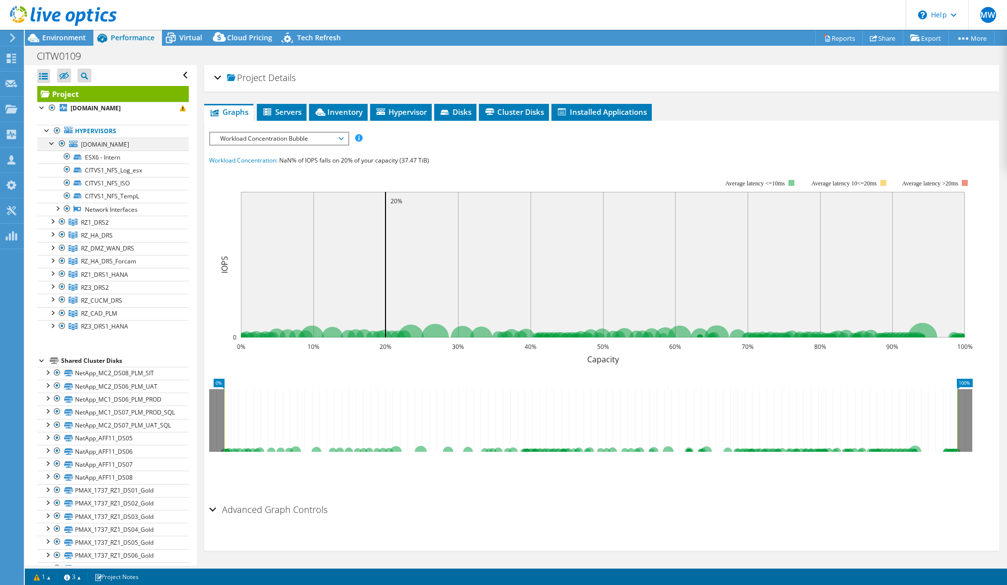
click at [51, 147] on div at bounding box center [52, 143] width 10 height 10
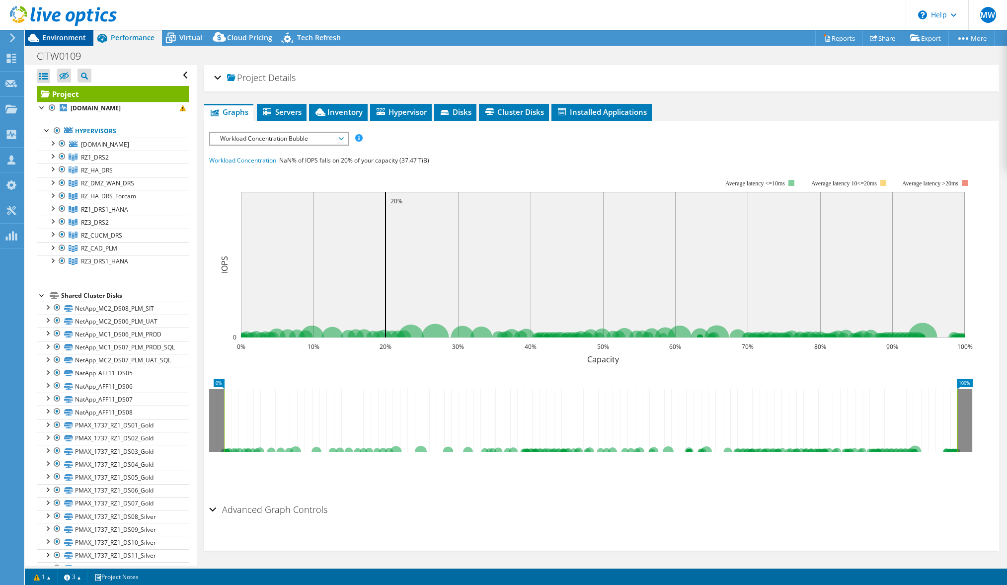
click at [63, 42] on span "Environment" at bounding box center [64, 37] width 44 height 9
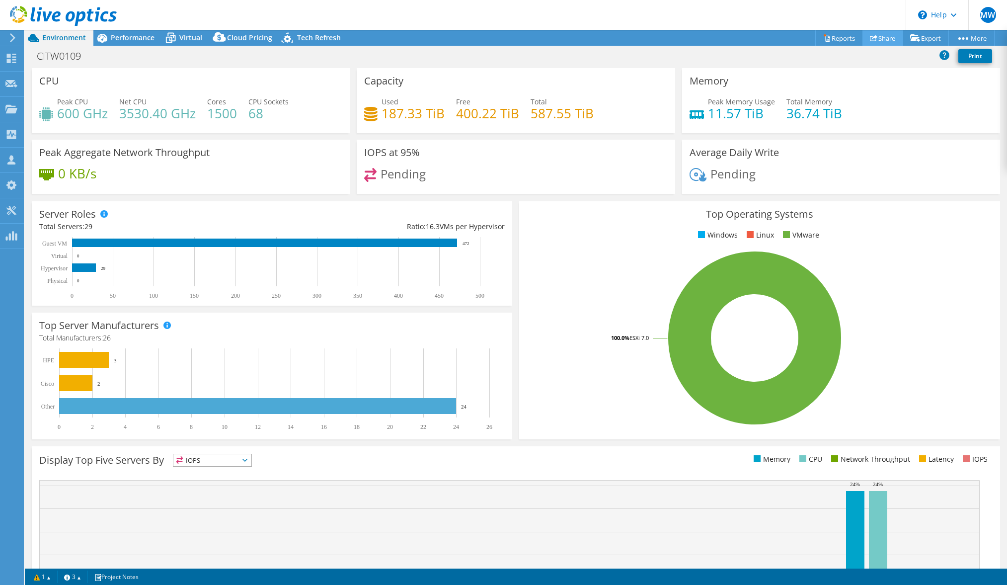
click at [880, 40] on link "Share" at bounding box center [882, 37] width 41 height 15
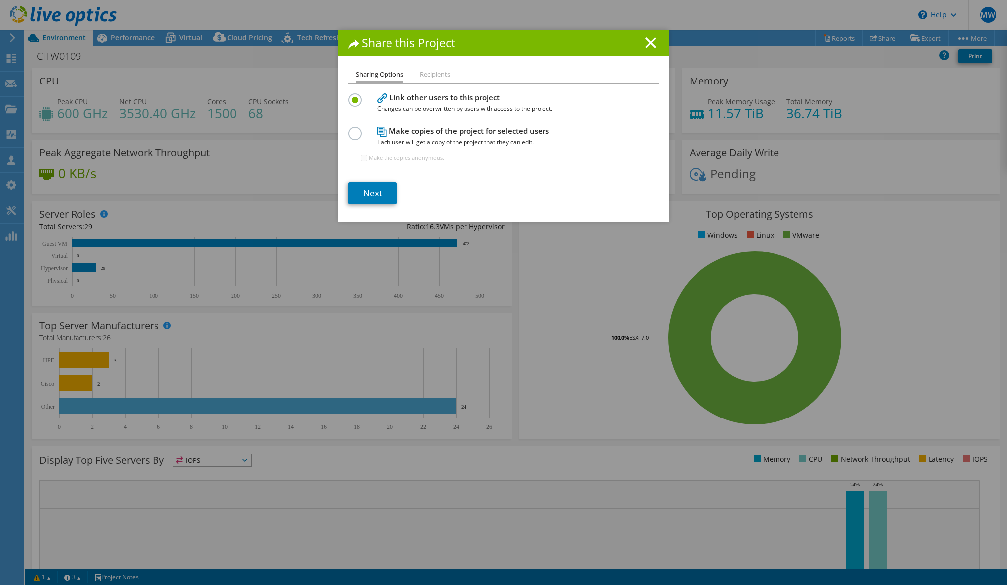
click at [360, 127] on label at bounding box center [356, 128] width 17 height 2
click at [0, 0] on input "radio" at bounding box center [0, 0] width 0 height 0
click at [369, 187] on link "Next" at bounding box center [372, 193] width 49 height 22
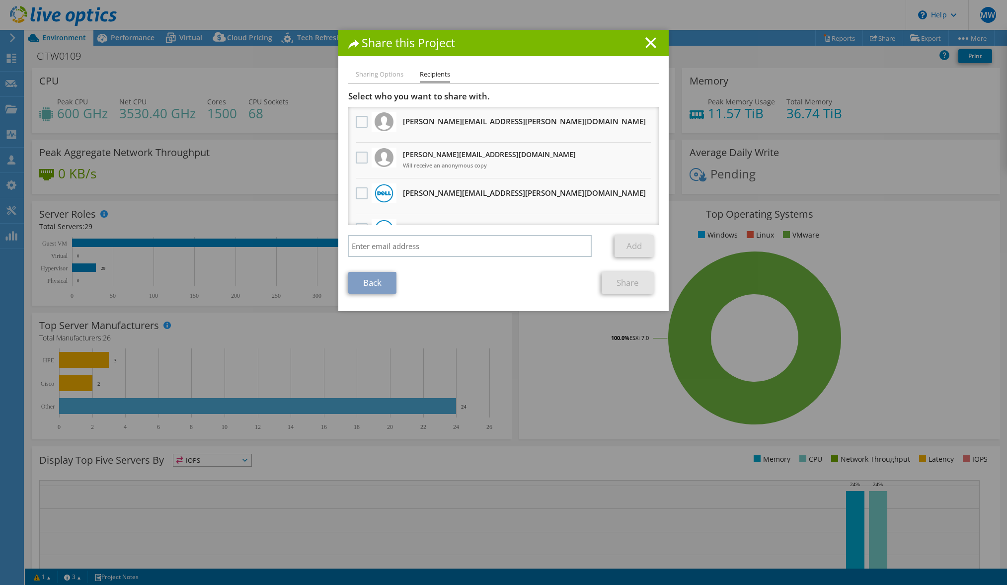
click at [358, 156] on label at bounding box center [363, 158] width 14 height 12
click at [0, 0] on input "checkbox" at bounding box center [0, 0] width 0 height 0
click at [637, 279] on link "Share" at bounding box center [628, 283] width 52 height 22
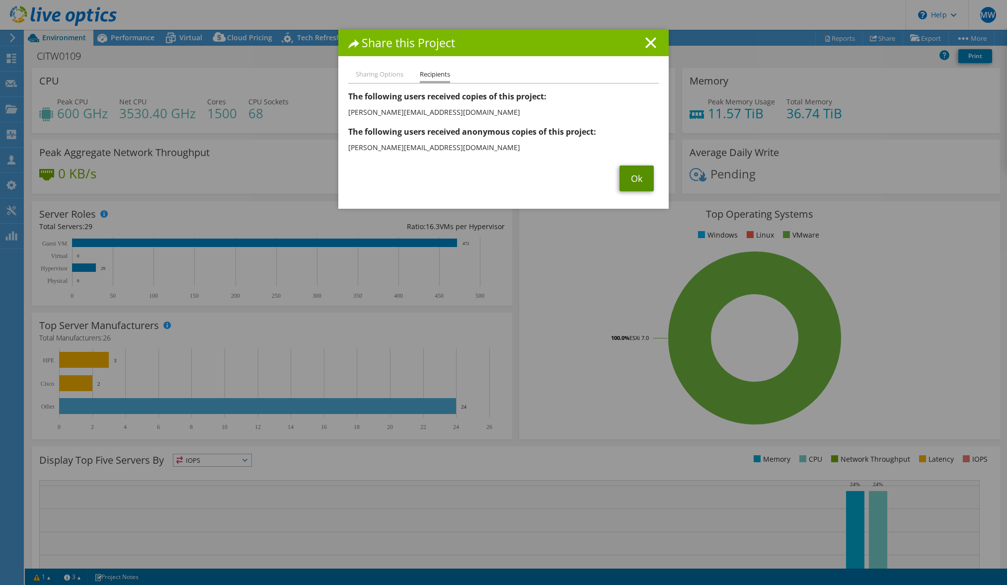
click at [644, 181] on link "Ok" at bounding box center [636, 178] width 34 height 26
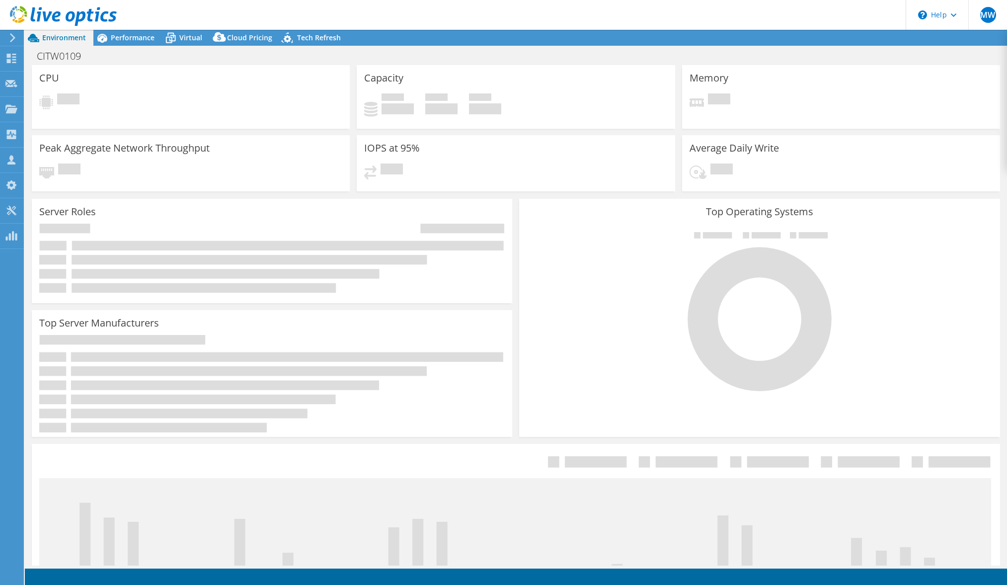
select select "EUFrankfurt"
select select "USD"
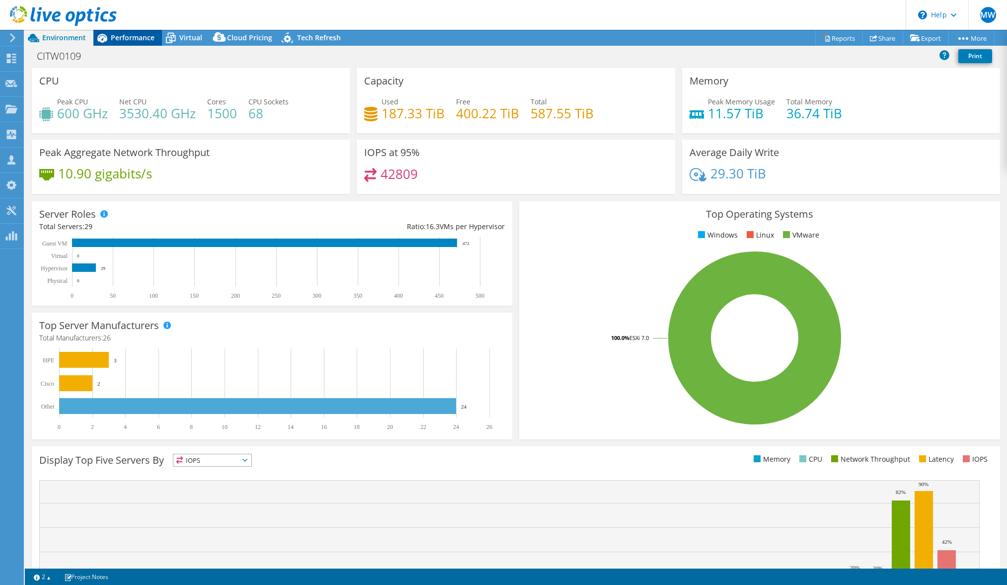
click at [139, 43] on div "Performance" at bounding box center [127, 38] width 69 height 16
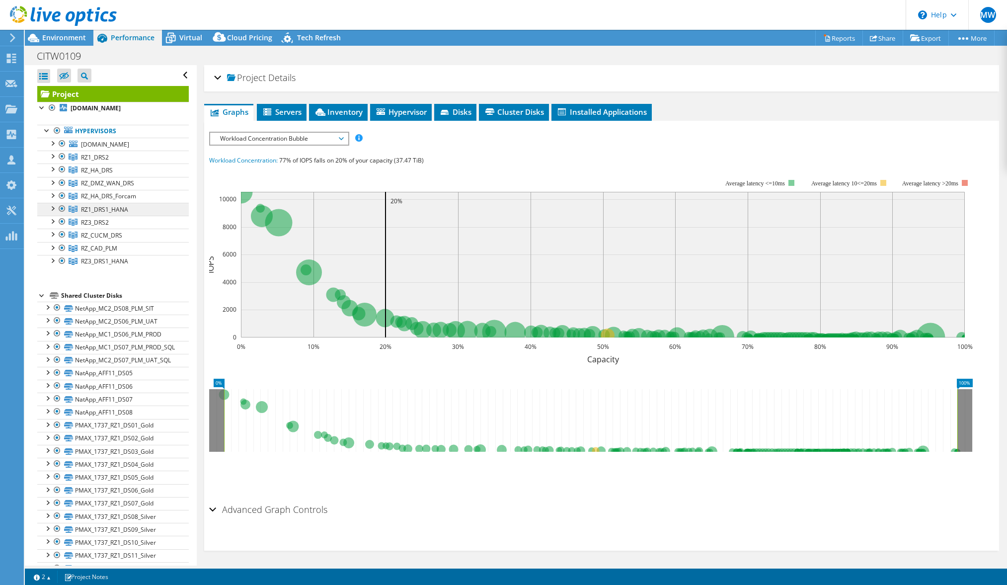
click at [109, 207] on span "RZ1_DRS1_HANA" at bounding box center [104, 209] width 47 height 8
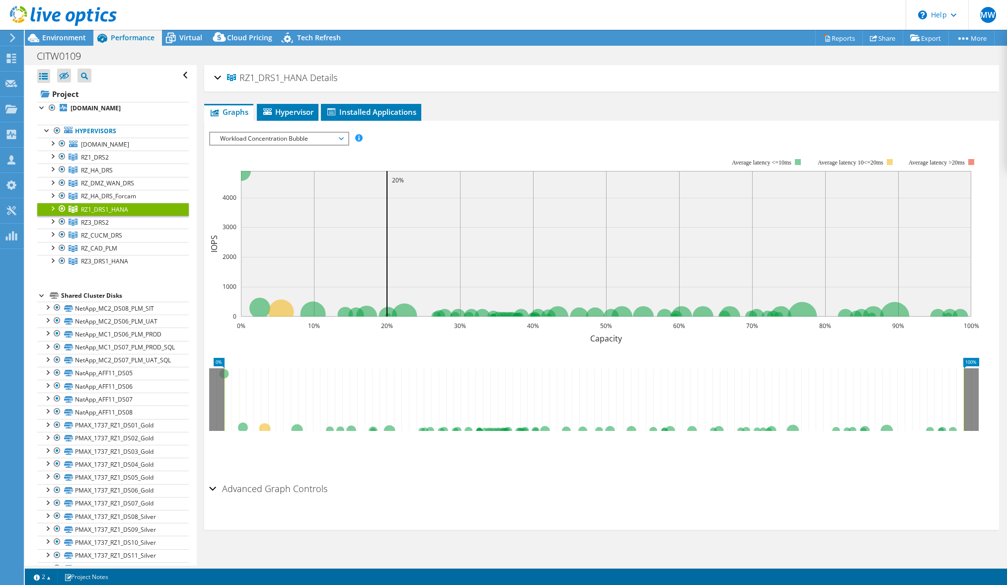
click at [245, 140] on span "Workload Concentration Bubble" at bounding box center [279, 139] width 128 height 12
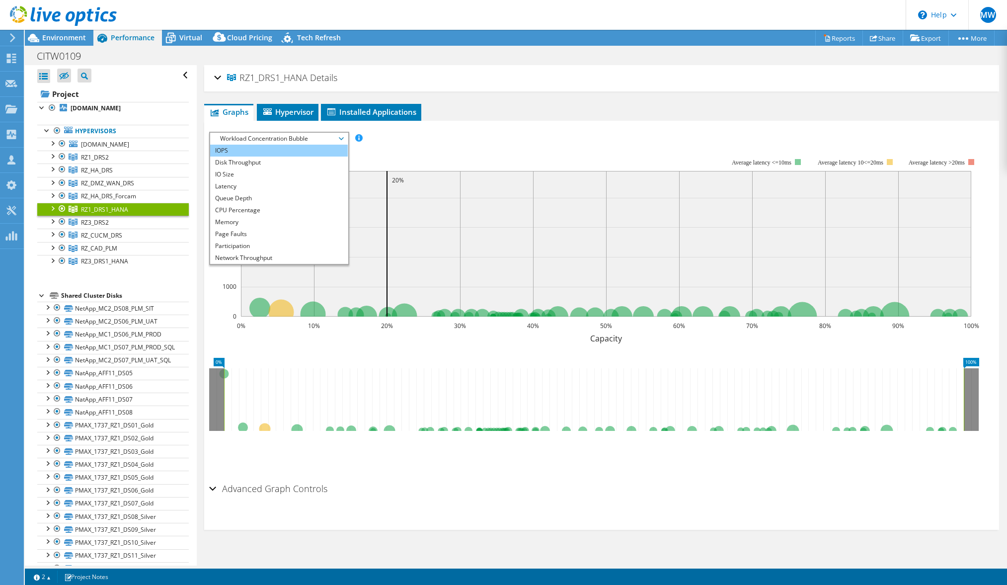
click at [234, 153] on li "IOPS" at bounding box center [279, 151] width 138 height 12
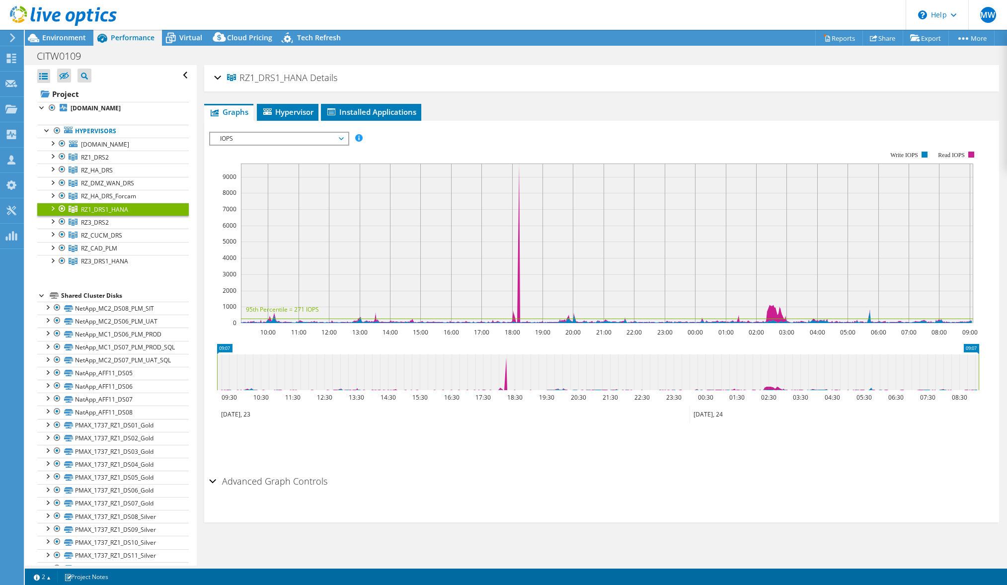
click at [247, 144] on span "IOPS" at bounding box center [279, 139] width 128 height 12
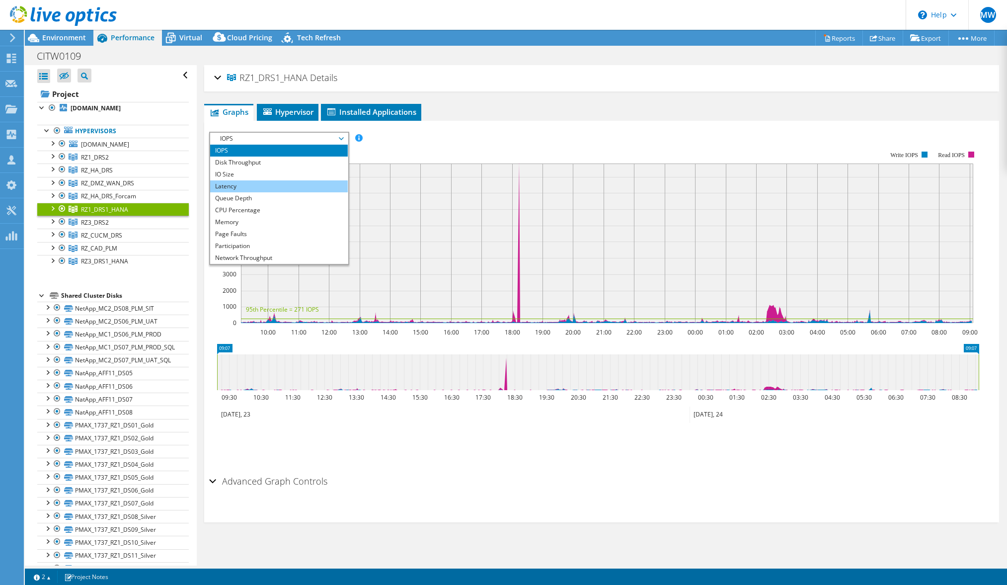
click at [251, 186] on li "Latency" at bounding box center [279, 186] width 138 height 12
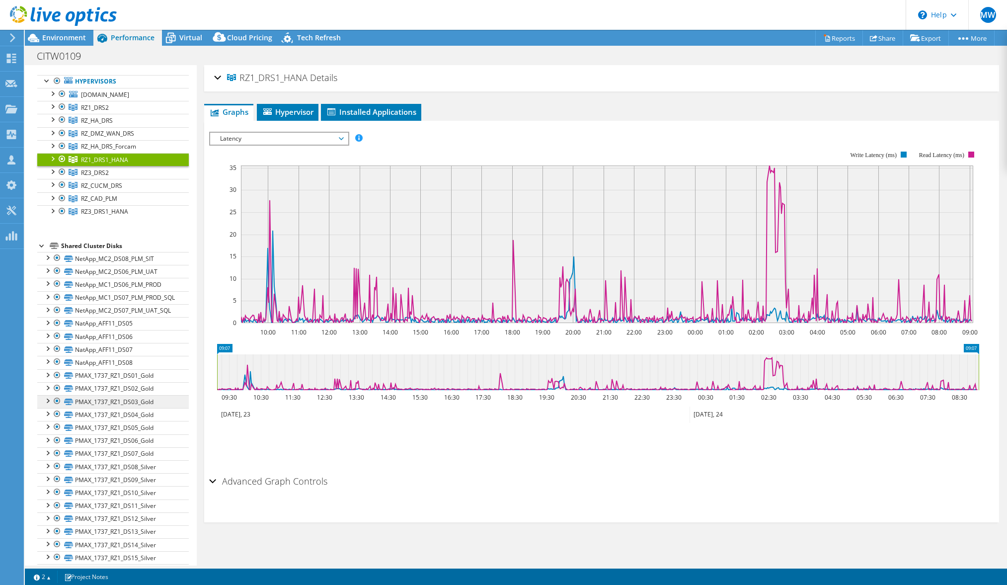
scroll to position [298, 0]
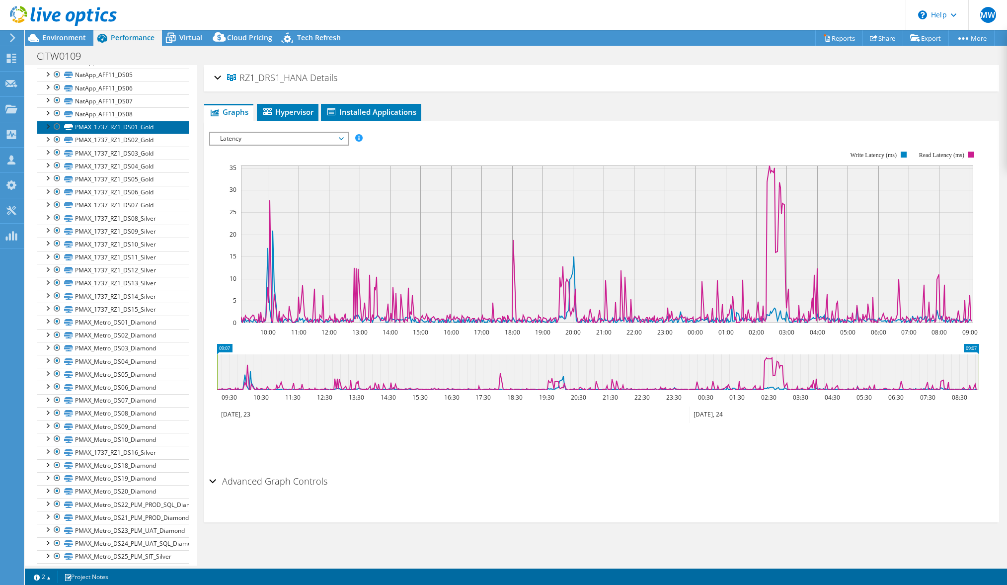
click at [123, 130] on link "PMAX_1737_RZ1_DS01_Gold" at bounding box center [113, 127] width 152 height 13
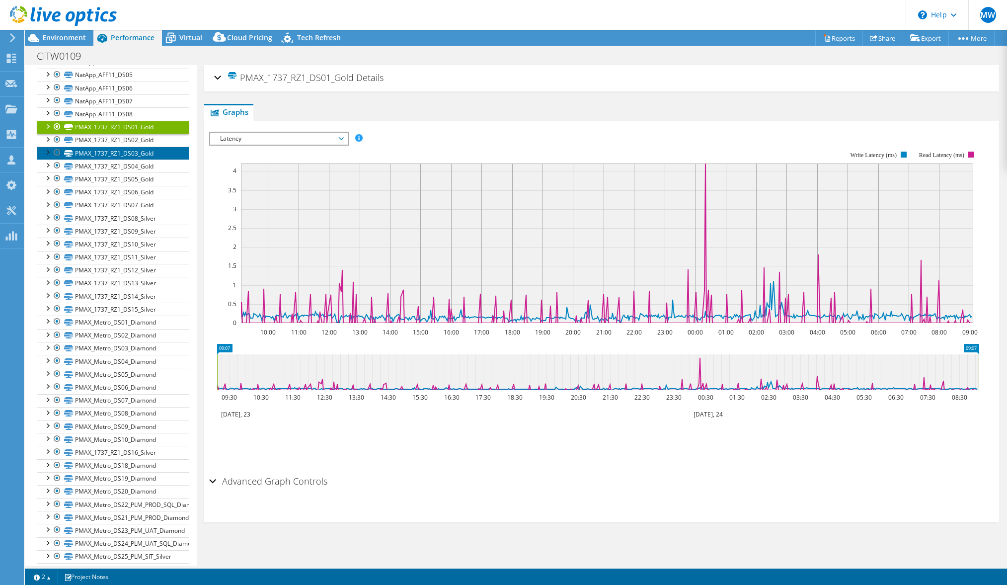
click at [121, 147] on link "PMAX_1737_RZ1_DS03_Gold" at bounding box center [113, 153] width 152 height 13
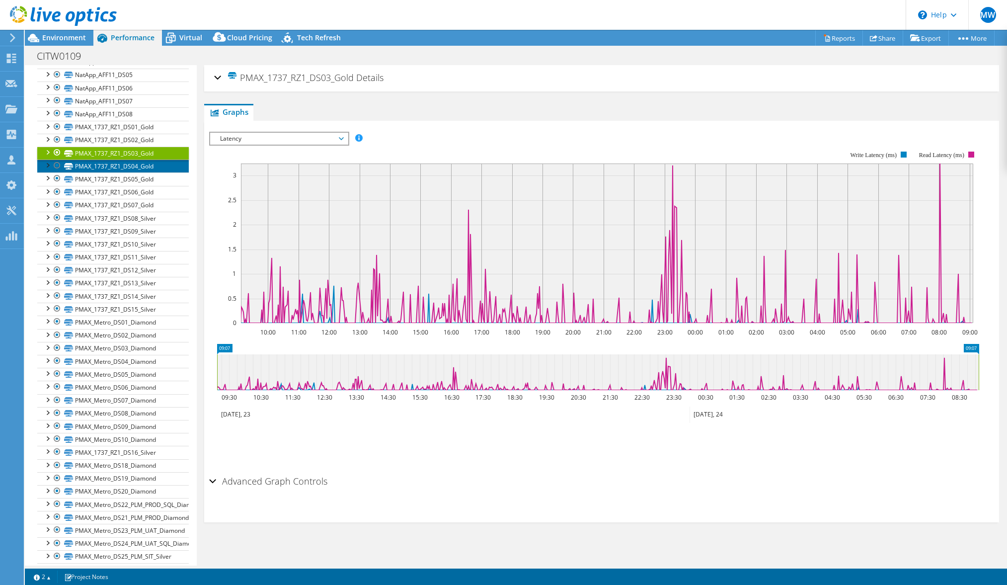
click at [123, 164] on link "PMAX_1737_RZ1_DS04_Gold" at bounding box center [113, 165] width 152 height 13
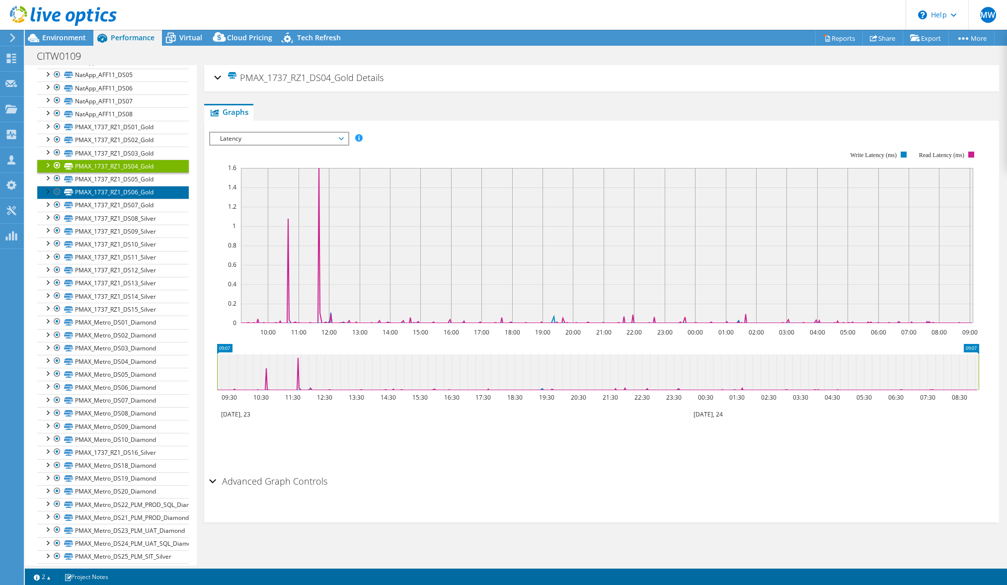
click at [116, 197] on link "PMAX_1737_RZ1_DS06_Gold" at bounding box center [113, 192] width 152 height 13
